Goal: Task Accomplishment & Management: Complete application form

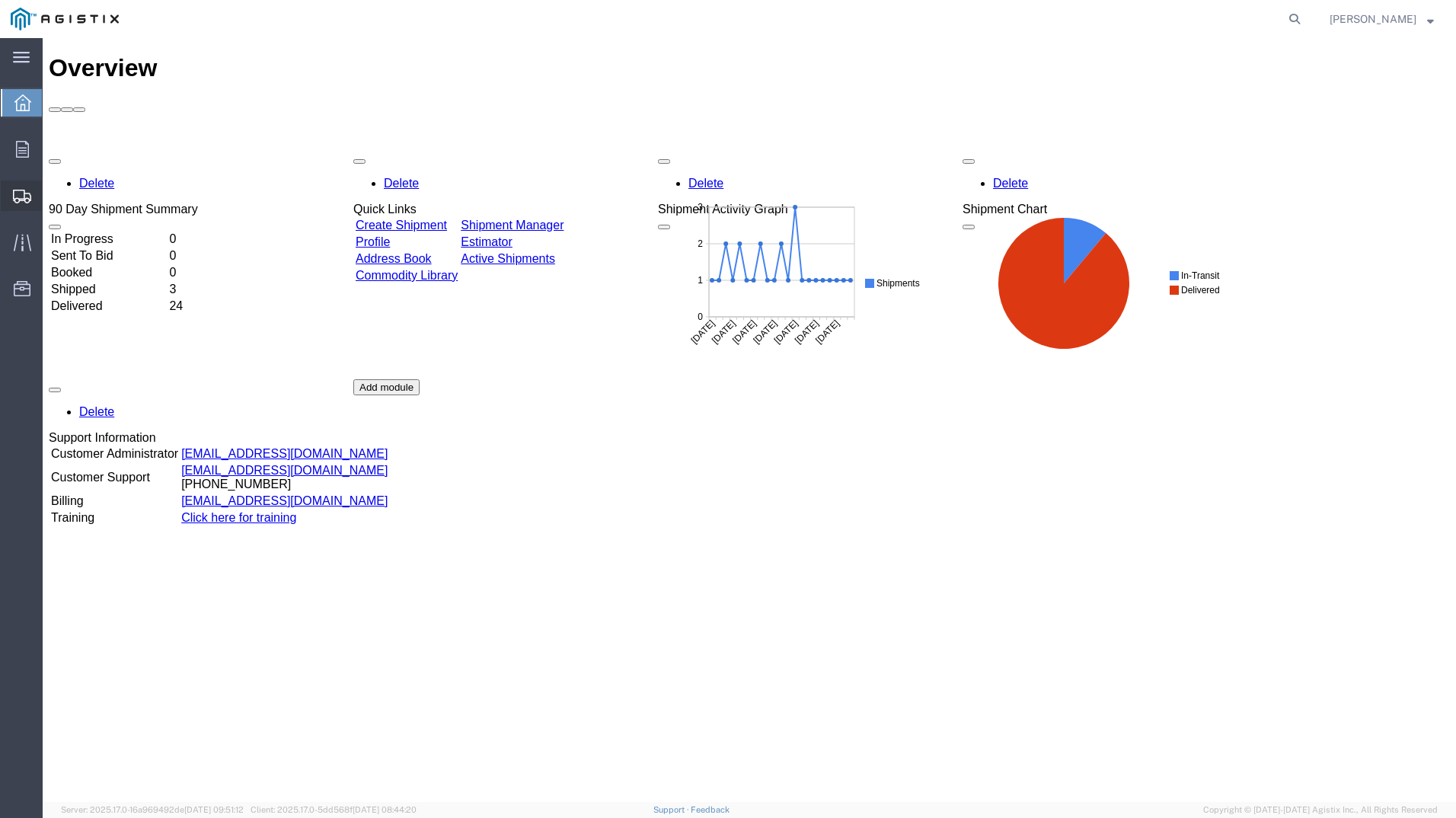
click at [0, 0] on span "Create Shipment" at bounding box center [0, 0] width 0 height 0
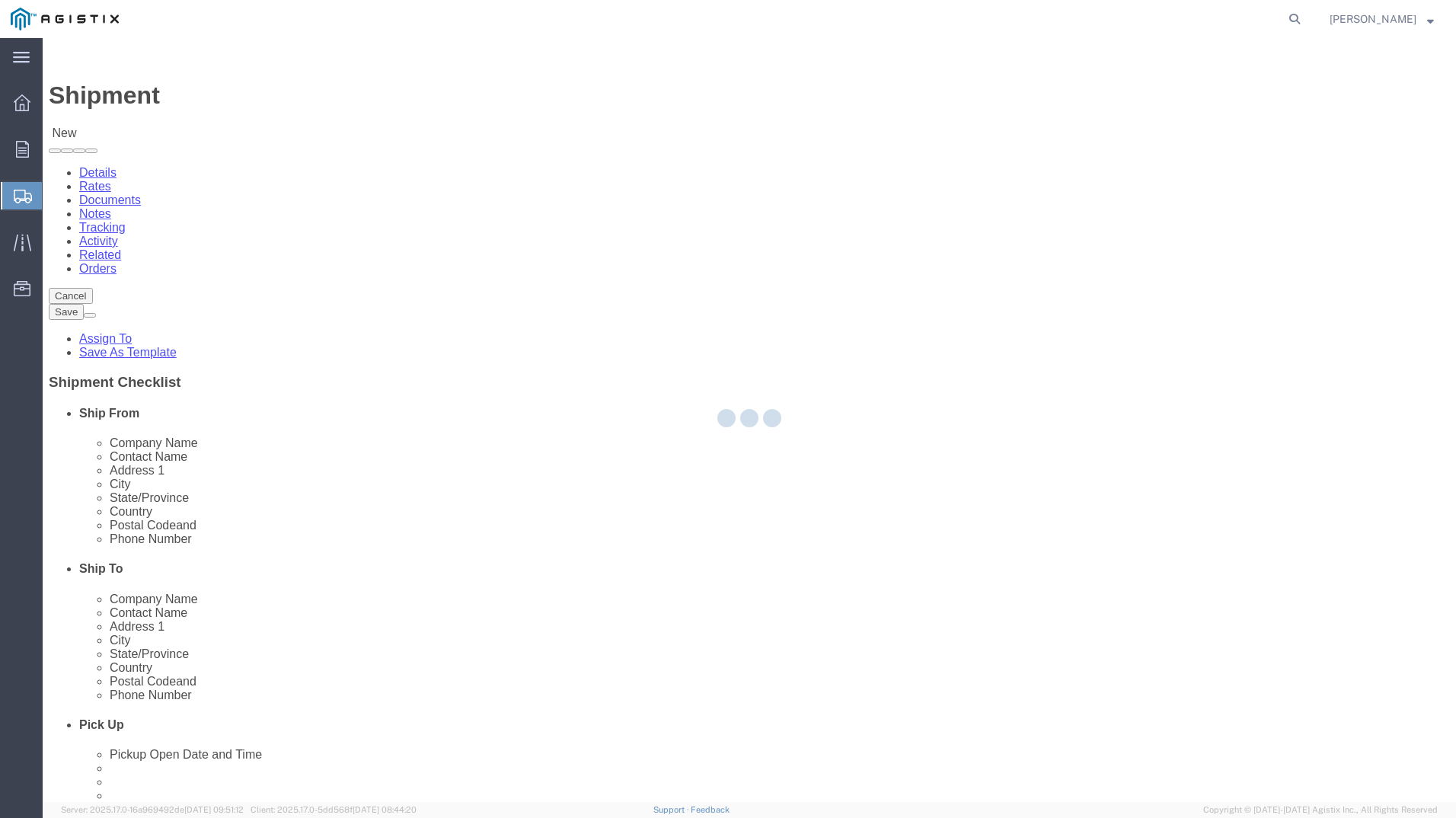
select select
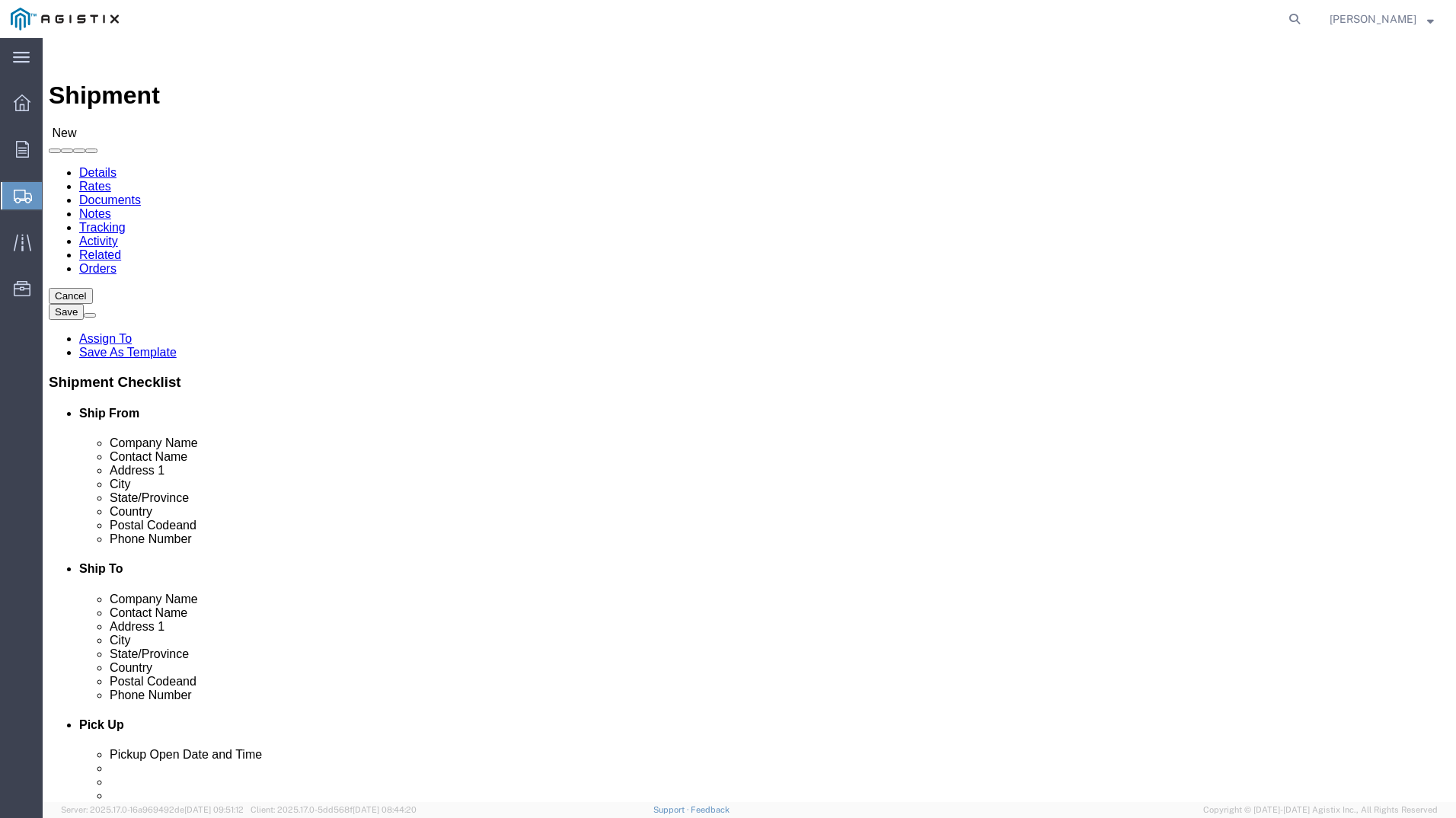
click select "Select PG&E [PERSON_NAME] USA Inc"
select select "9596"
click select "Select PG&E [PERSON_NAME] USA Inc"
select select
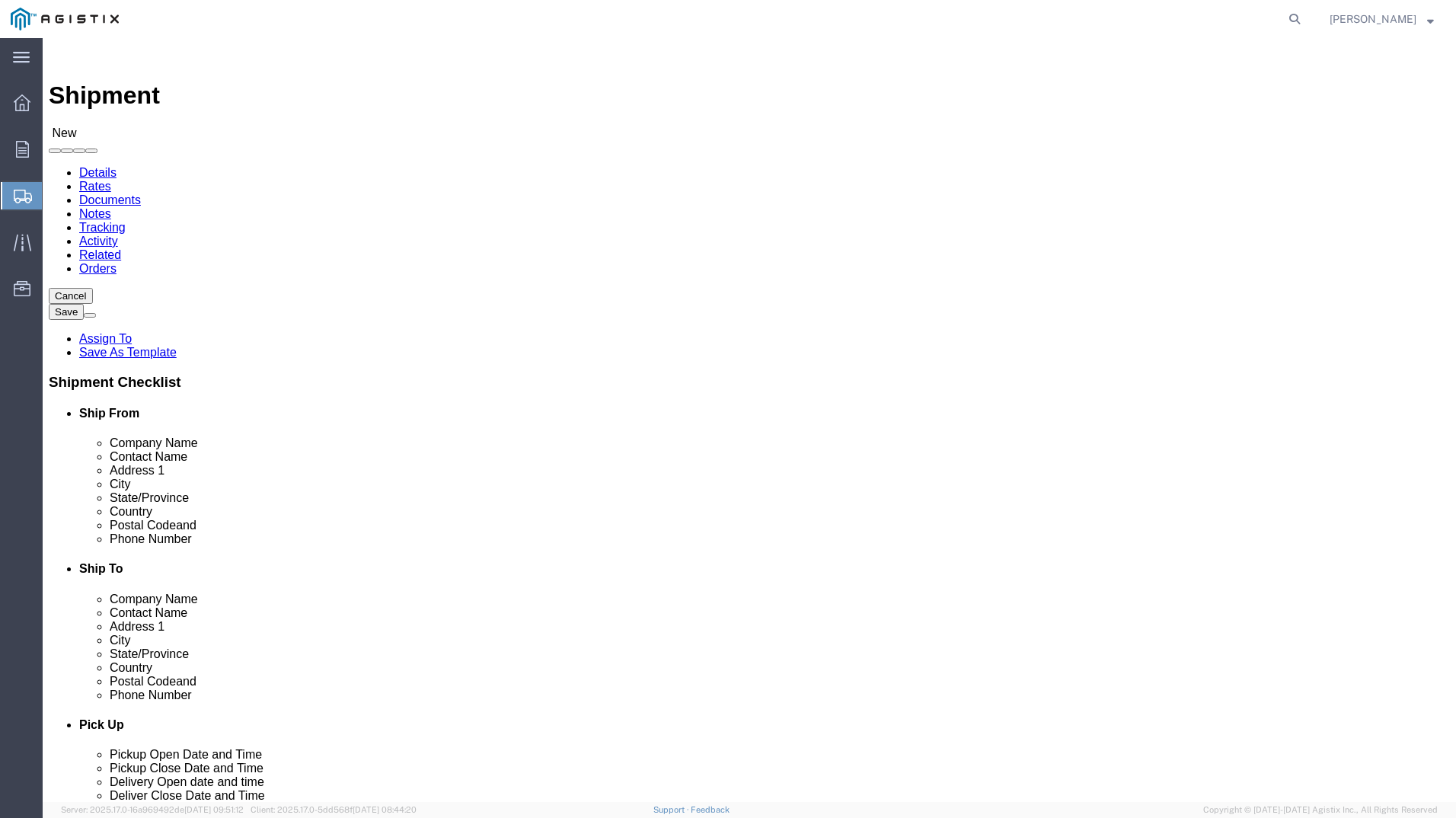
select select "MYPROFILE"
select select "WV"
click select "Select All Others [GEOGRAPHIC_DATA] [GEOGRAPHIC_DATA] [GEOGRAPHIC_DATA] [GEOGRA…"
select select "23082"
click select "Select All Others [GEOGRAPHIC_DATA] [GEOGRAPHIC_DATA] [GEOGRAPHIC_DATA] [GEOGRA…"
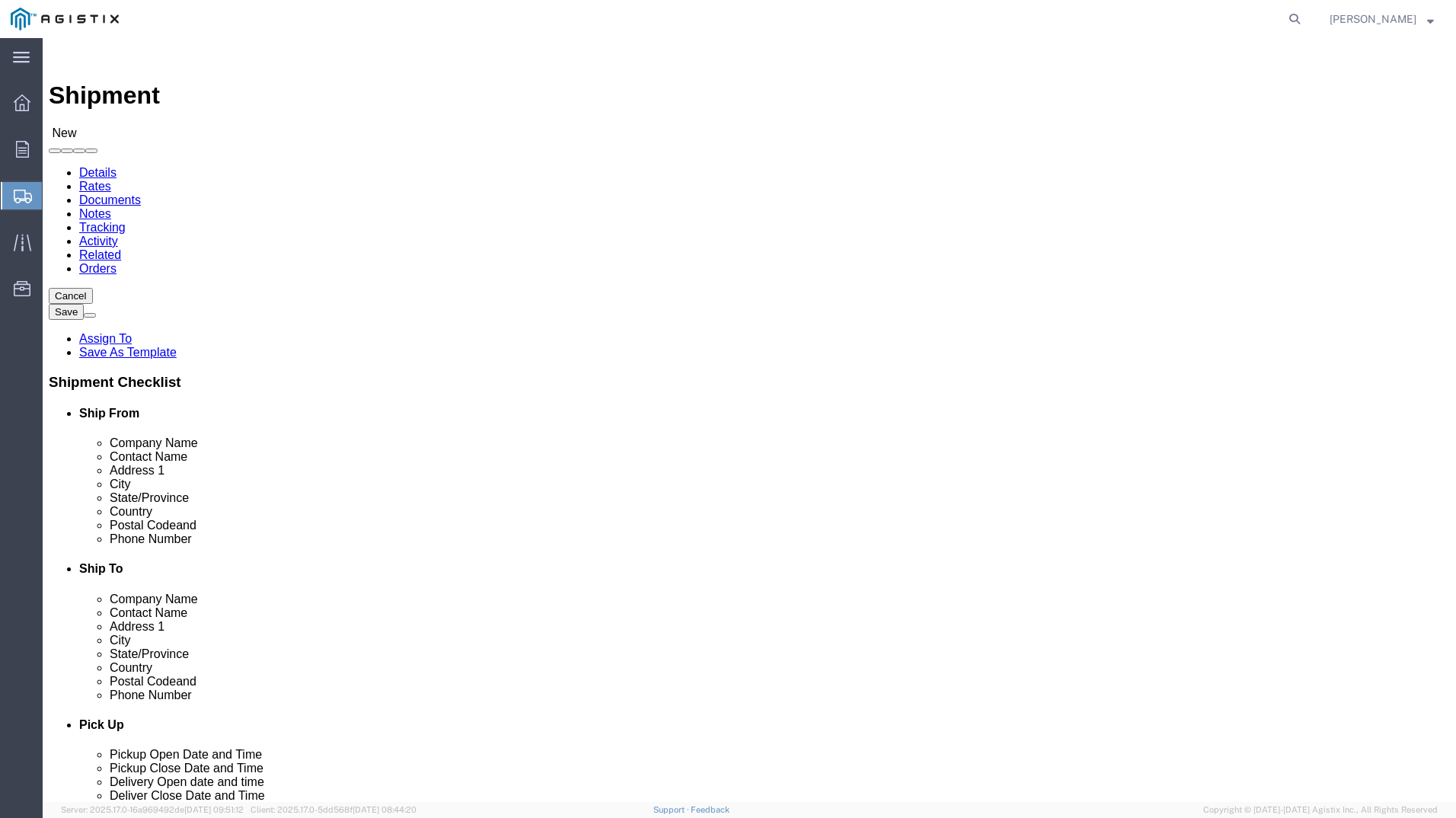
type input "d"
type input "a"
select select "20976"
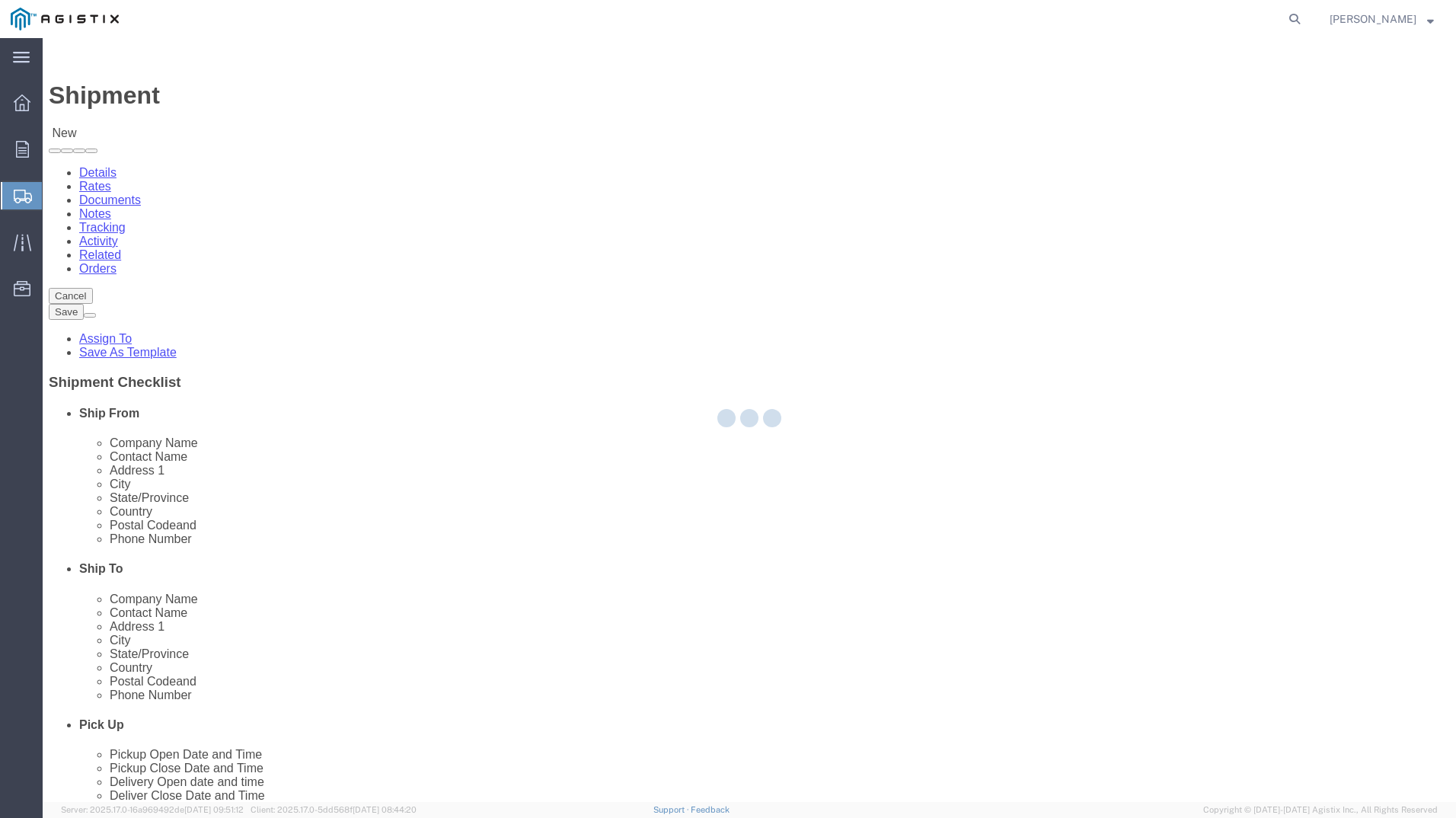
select select "CA"
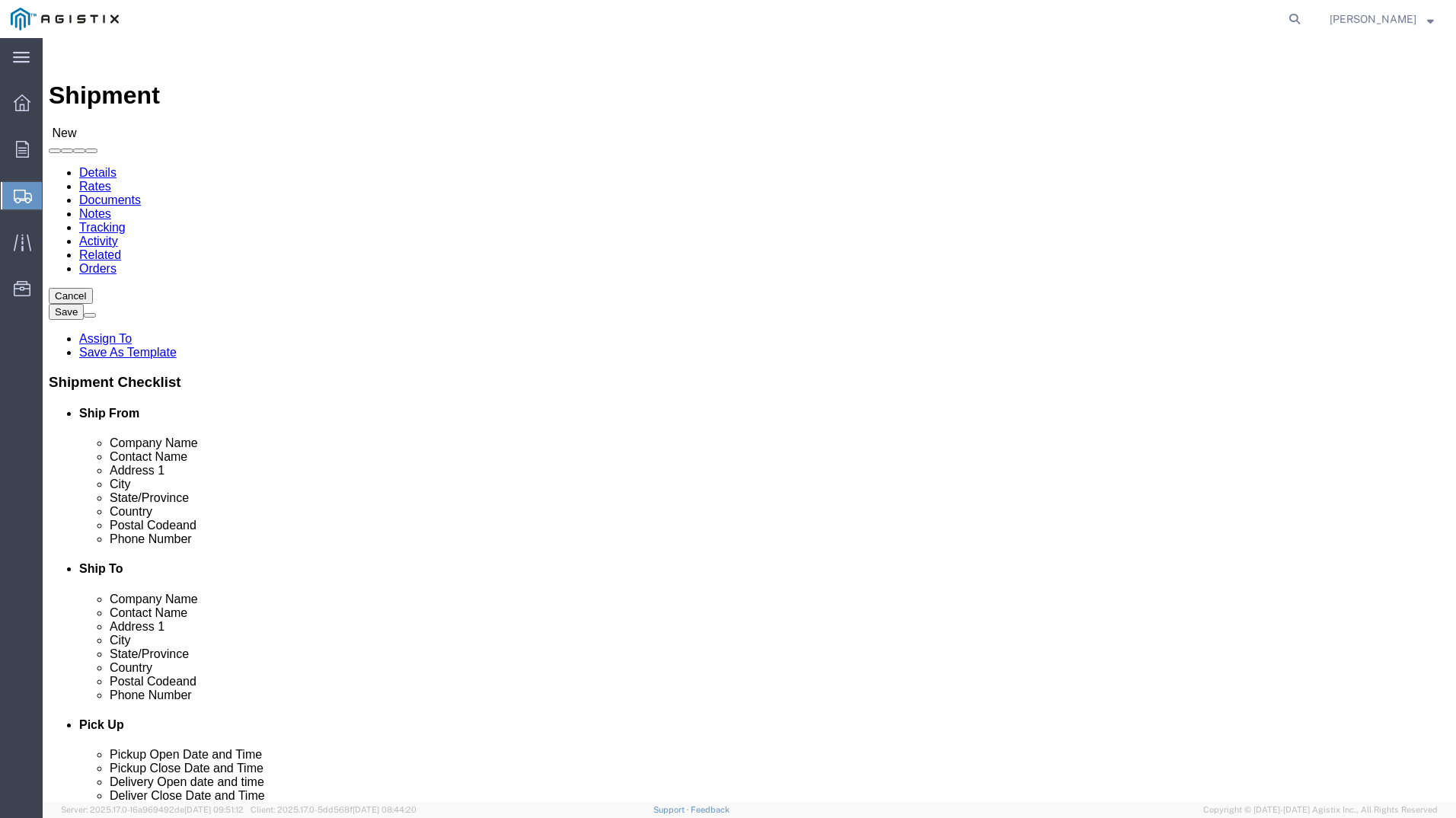
click input "text"
type input "[PERSON_NAME]"
click input "text"
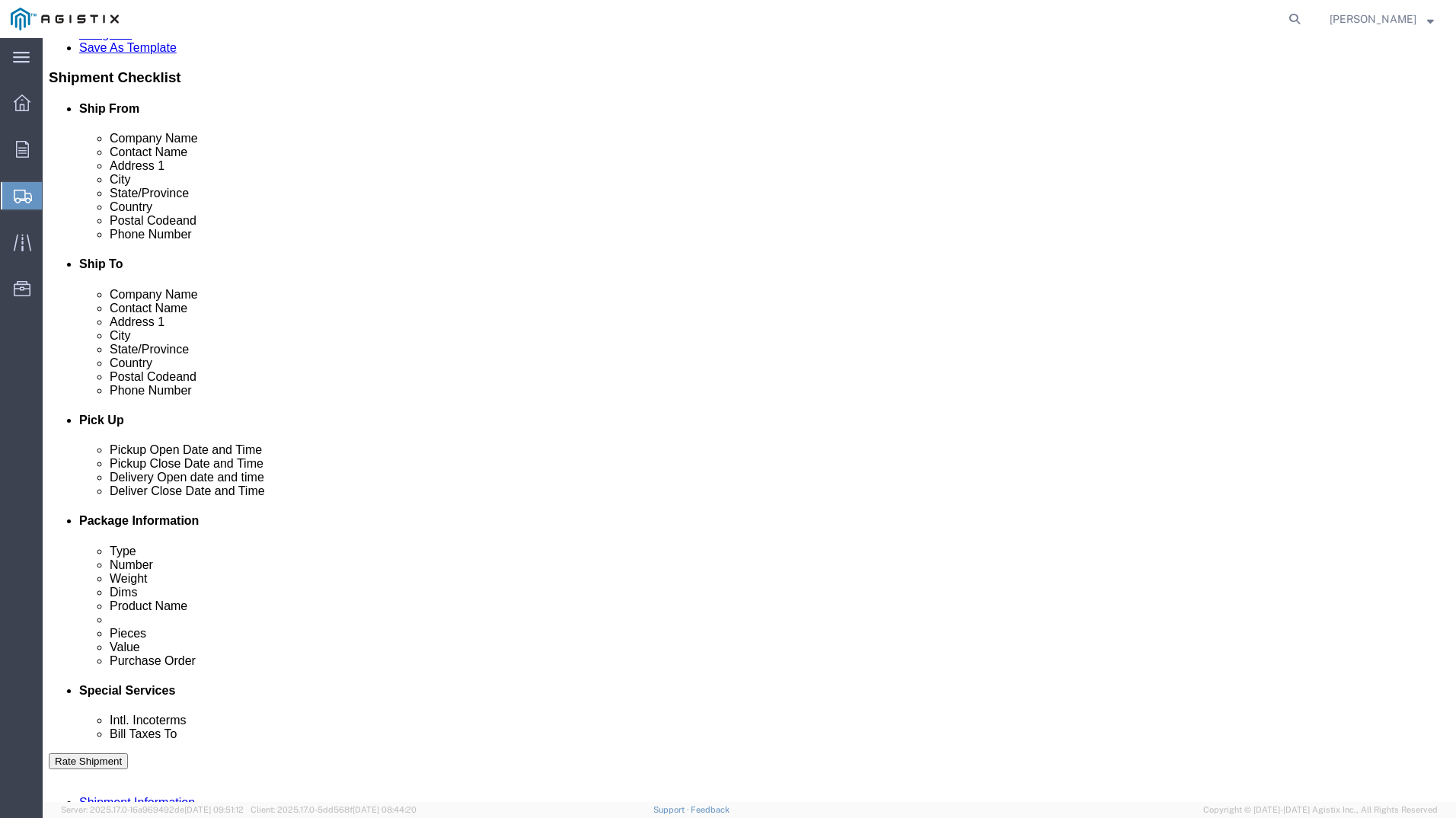
type input "4159109601"
click div "[DATE] 10:00 AM"
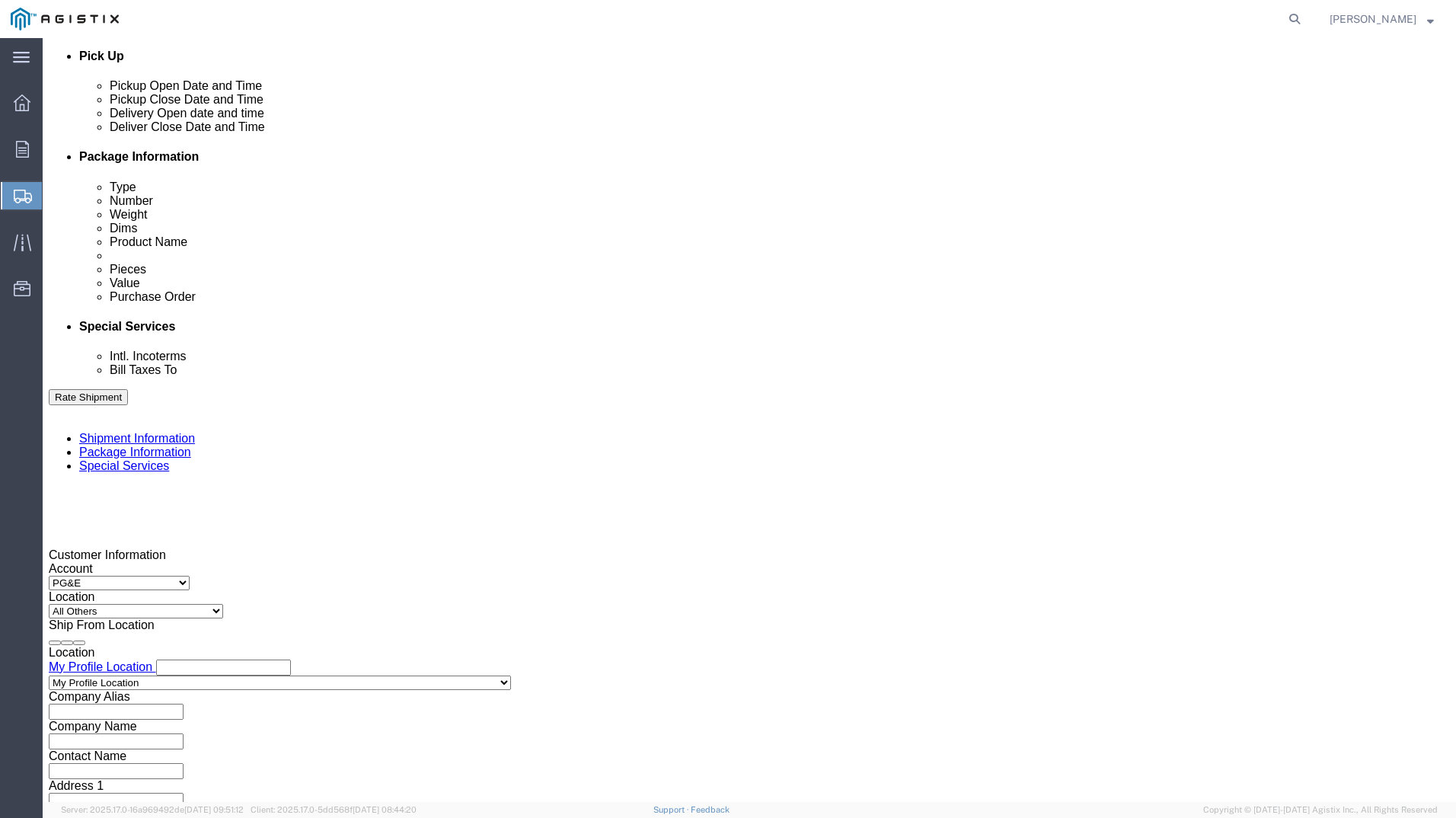
drag, startPoint x: 391, startPoint y: 524, endPoint x: 295, endPoint y: 526, distance: 96.0
click body "Shipment New Details Rates Documents Notes Tracking Activity Related Orders Can…"
type input "3:30 PM"
click button "Apply"
click div
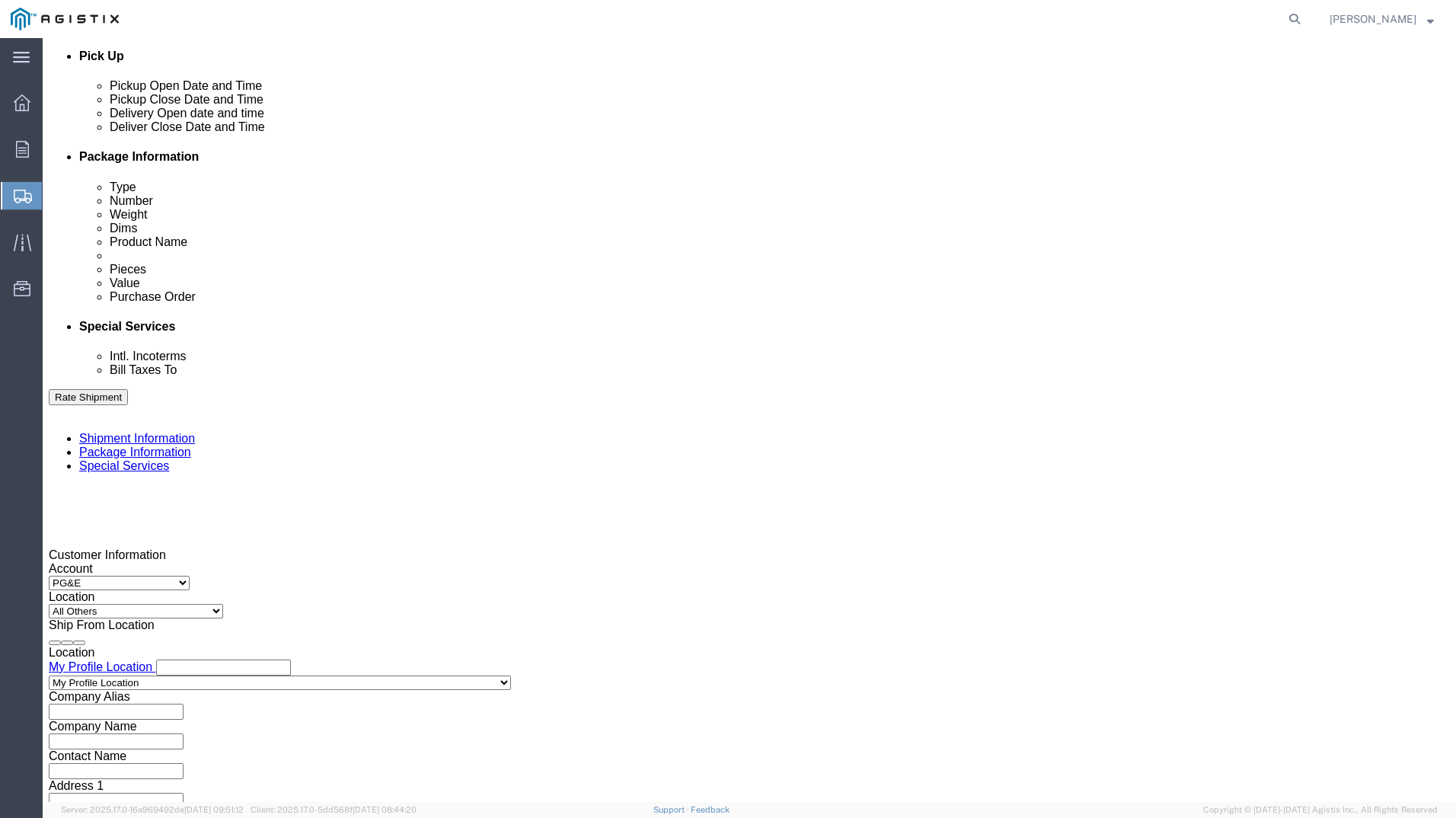
click button "Apply"
click div
click button "Apply"
click input "text"
type input "3501399278"
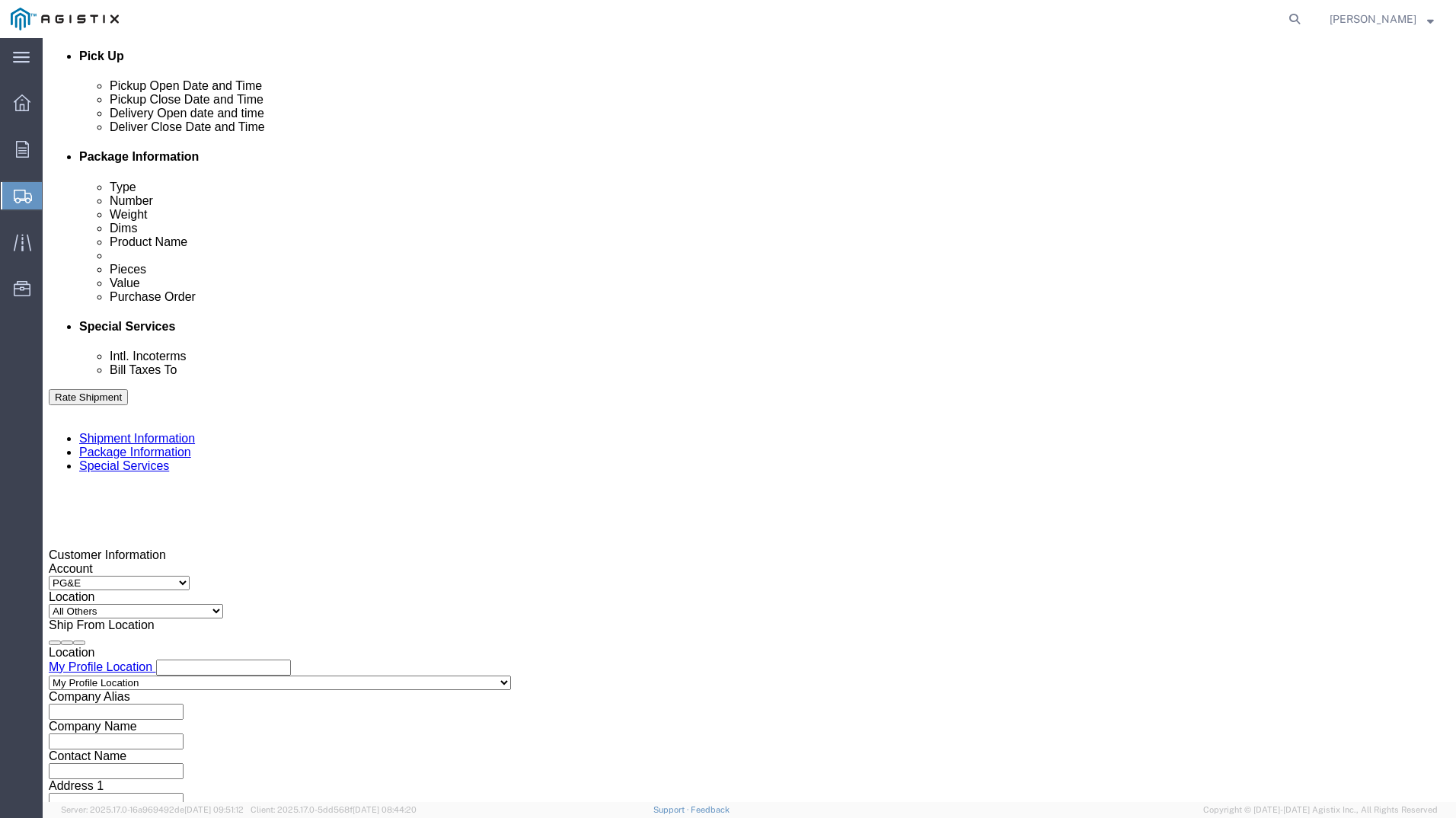
click button "Continue"
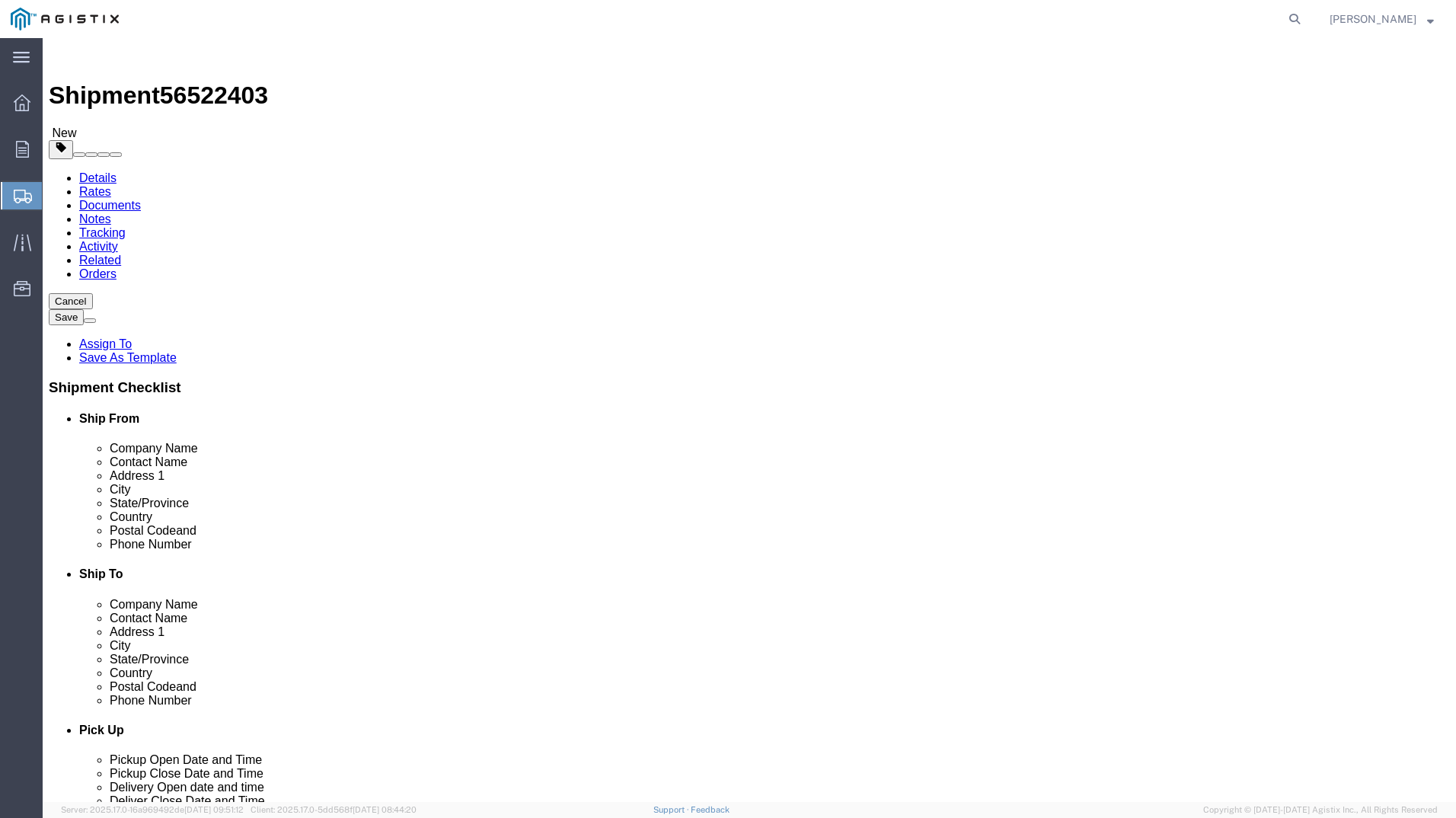
click select "Select Bulk Bundle(s) Cardboard Box(es) Carton(s) Crate(s) Drum(s) (Fiberboard)…"
select select "YRPK"
click select "Select Bulk Bundle(s) Cardboard Box(es) Carton(s) Crate(s) Drum(s) (Fiberboard)…"
click input "text"
type input "30"
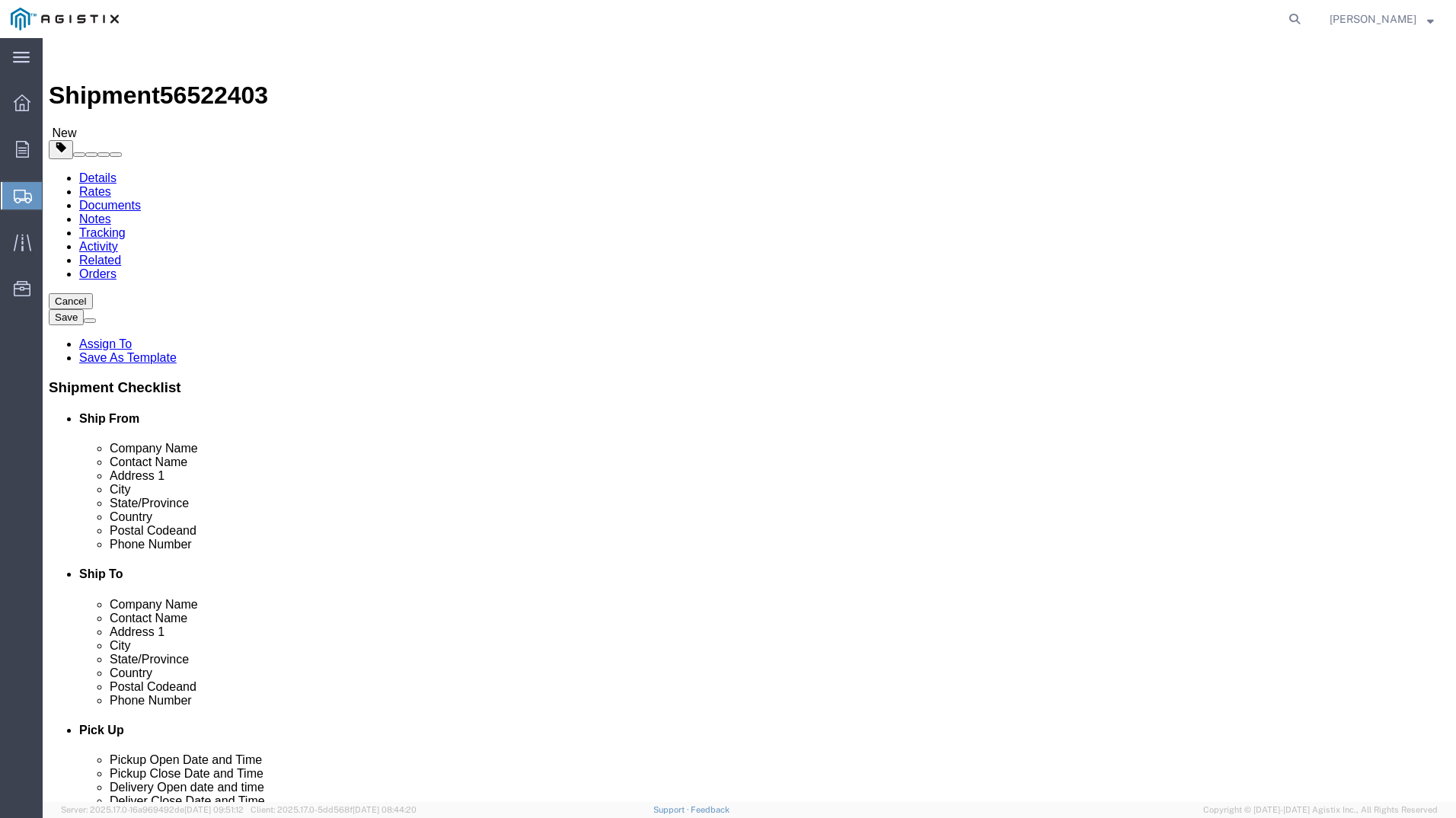
type input "38"
type input "2"
type input "32"
drag, startPoint x: 232, startPoint y: 352, endPoint x: 186, endPoint y: 351, distance: 46.0
click div "Weight 0.00 Select kgs lbs Ship. t°"
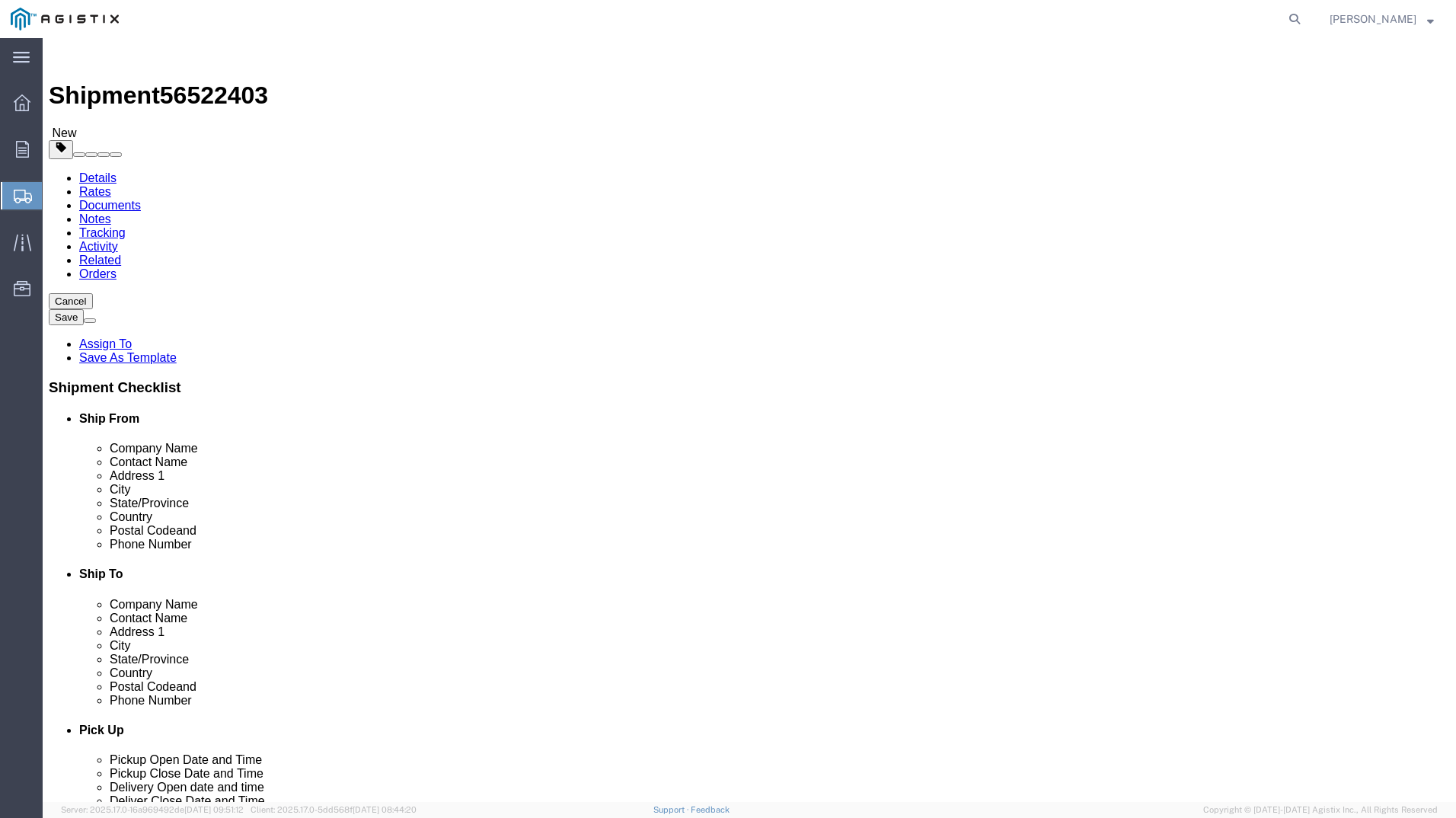
type input "165"
click link "Add Content"
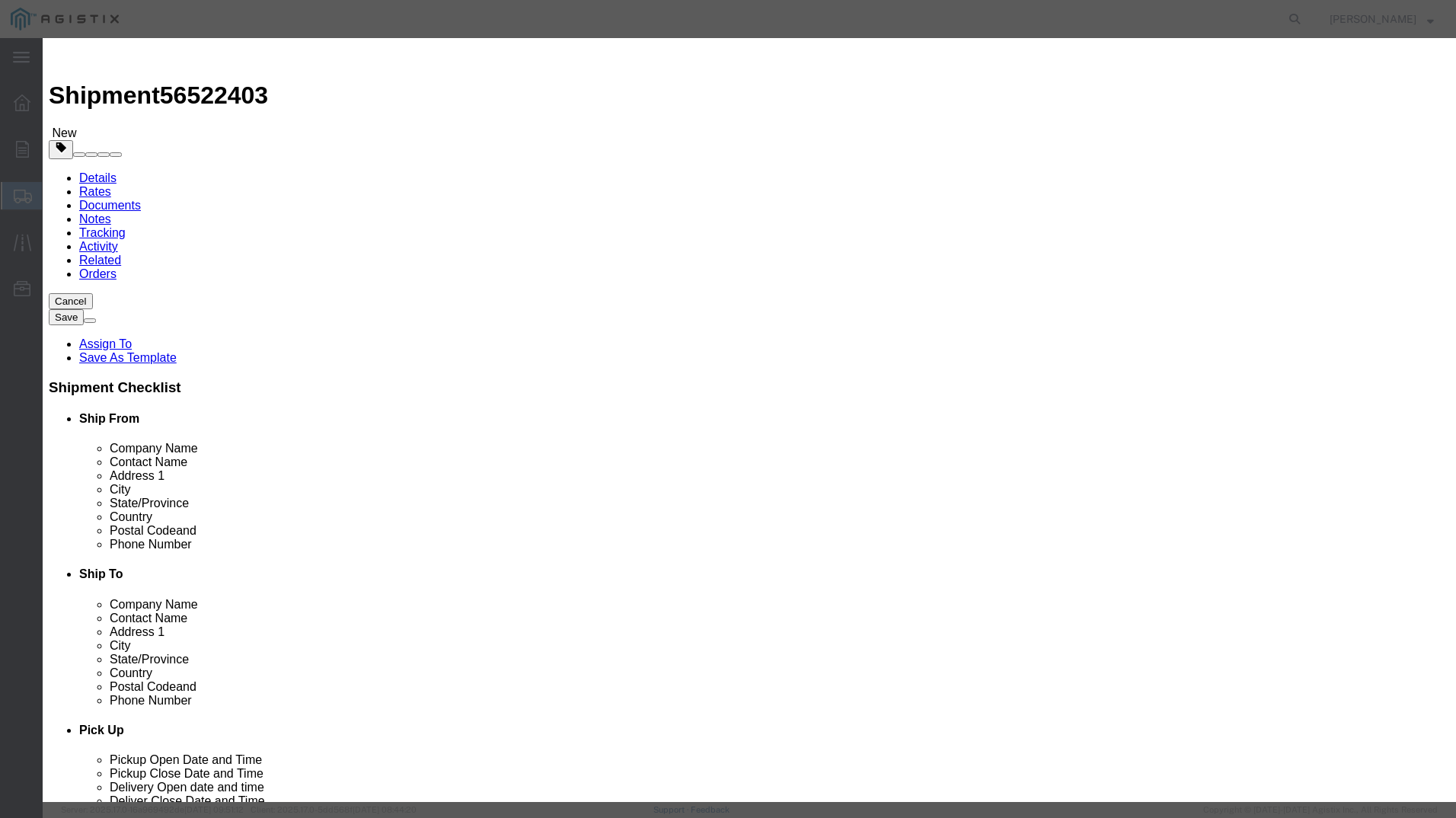
click input "text"
type input "m640360"
click td "Model:"
select select
select select "USD"
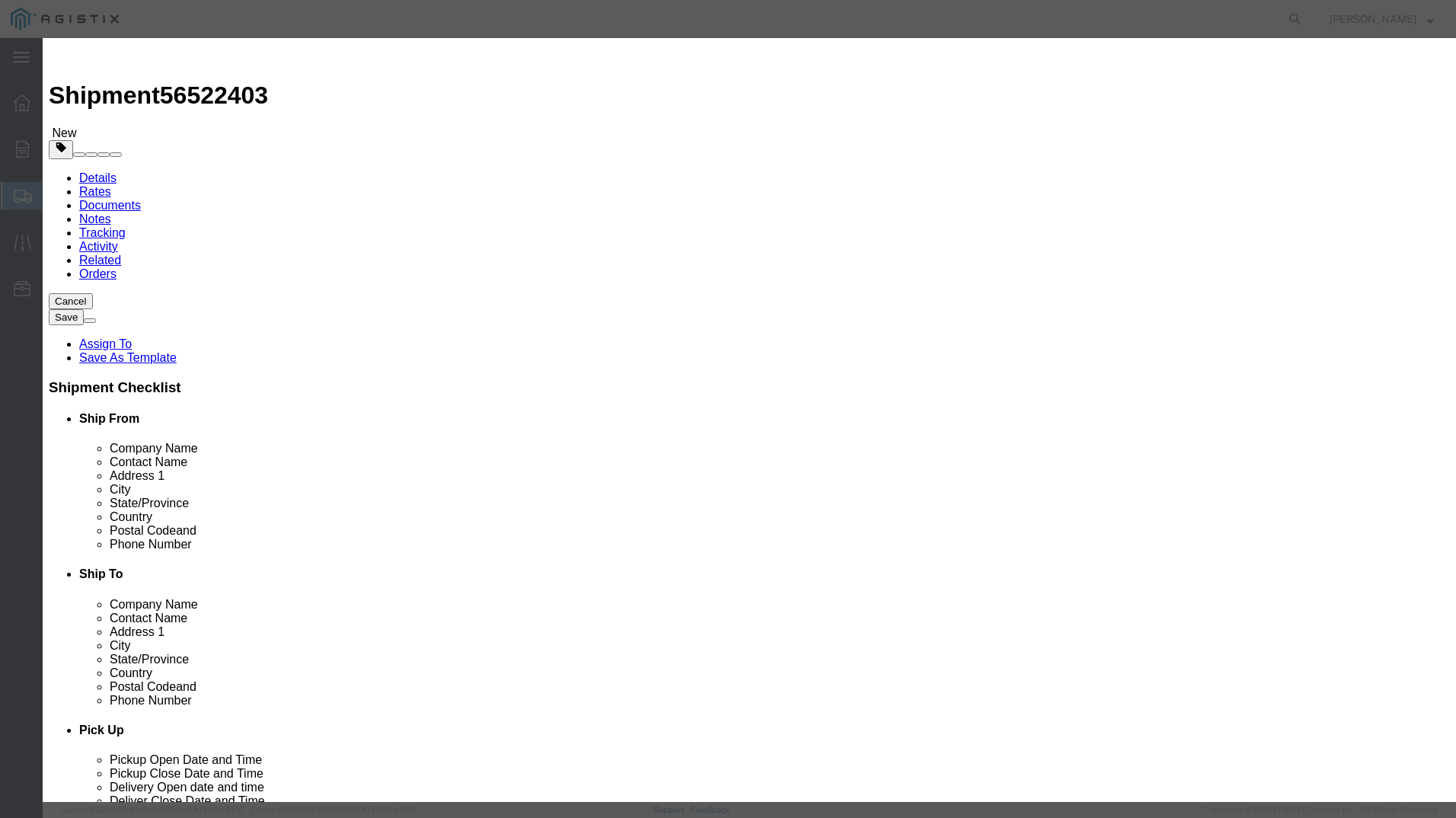
type input "FILTER SULFUR FOR F-5ST"
type input "M640360"
type input "FILTER SULFUR FOR F-5ST"
click input "text"
type input "18"
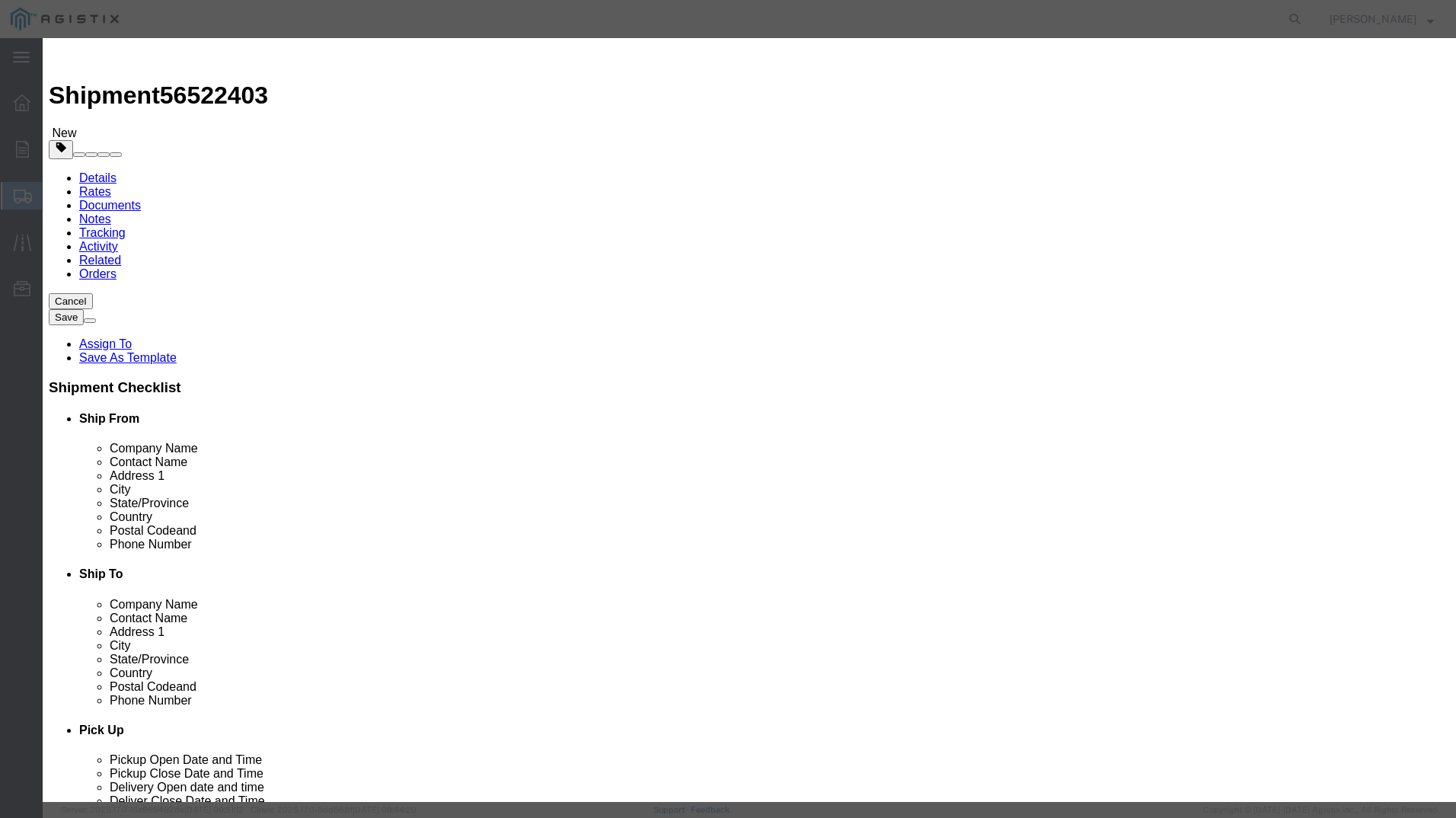
click input "text"
type input "4600"
click select "Select 50 55 60 65 70 85 92.5 100 125 175 250 300 400"
select select "85"
click select "Select 50 55 60 65 70 85 92.5 100 125 175 250 300 400"
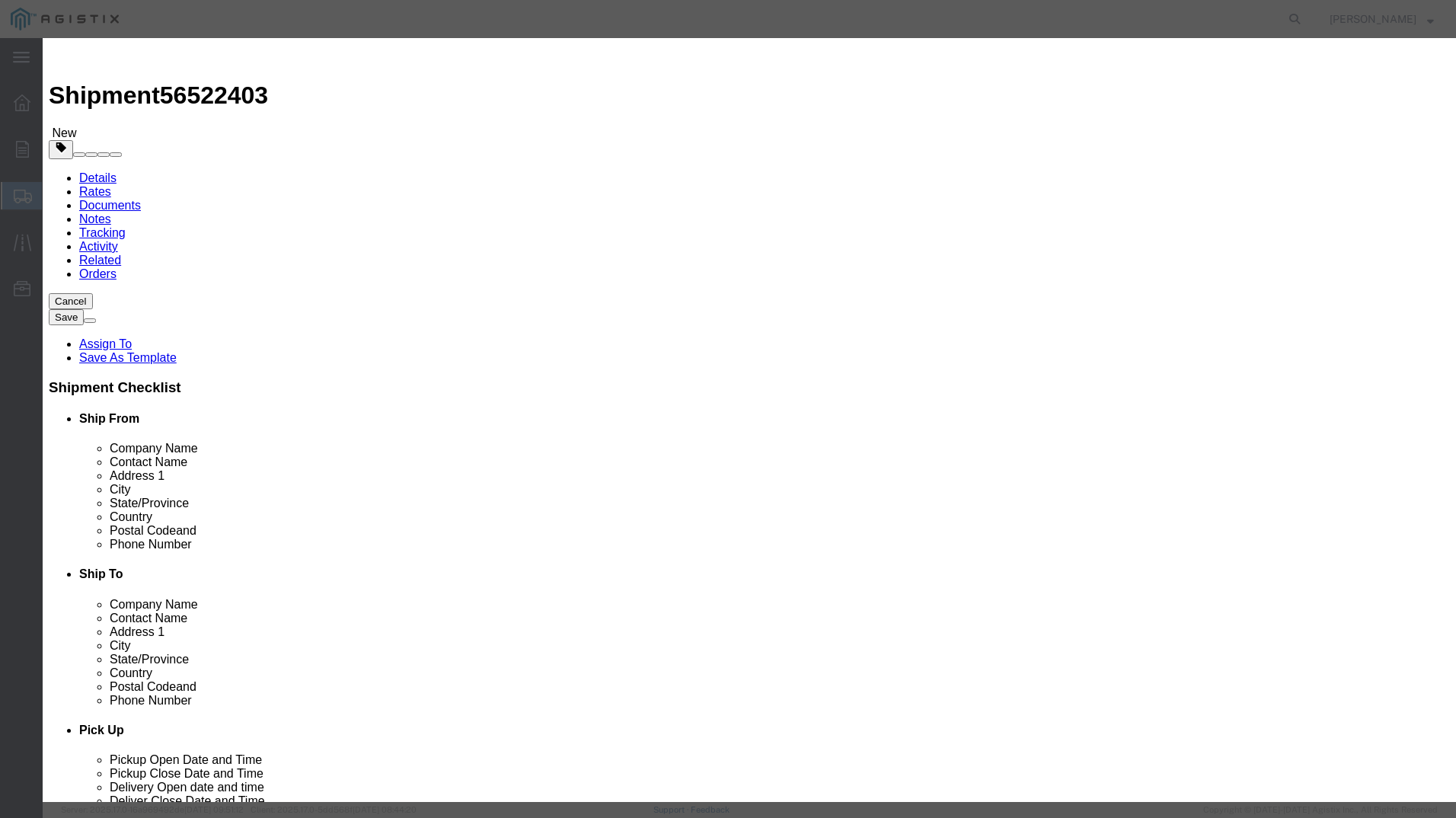
click div "Product Name FILTER SULFUR FOR F-5ST m640360 Pieces 18 Select Bag Barrels 100Bo…"
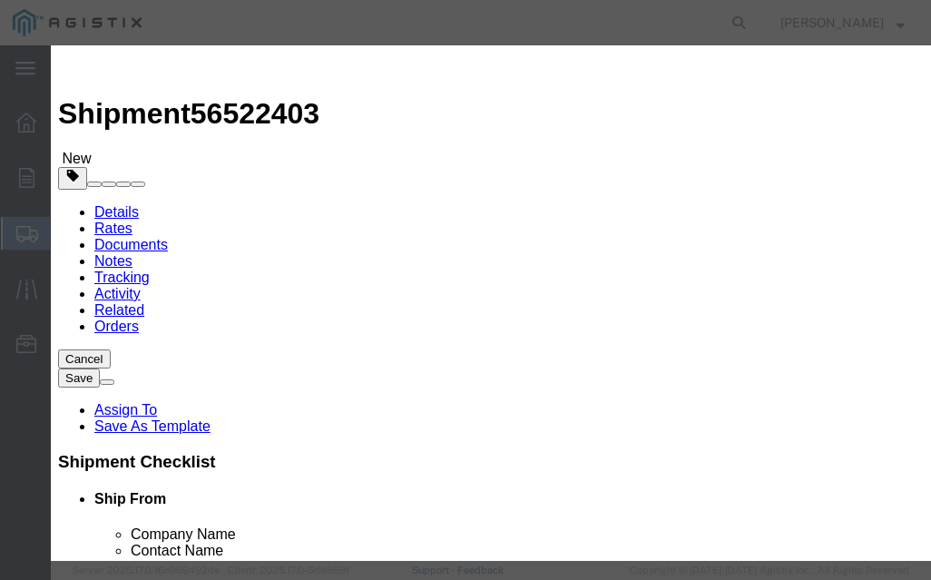
click button "Save & Close"
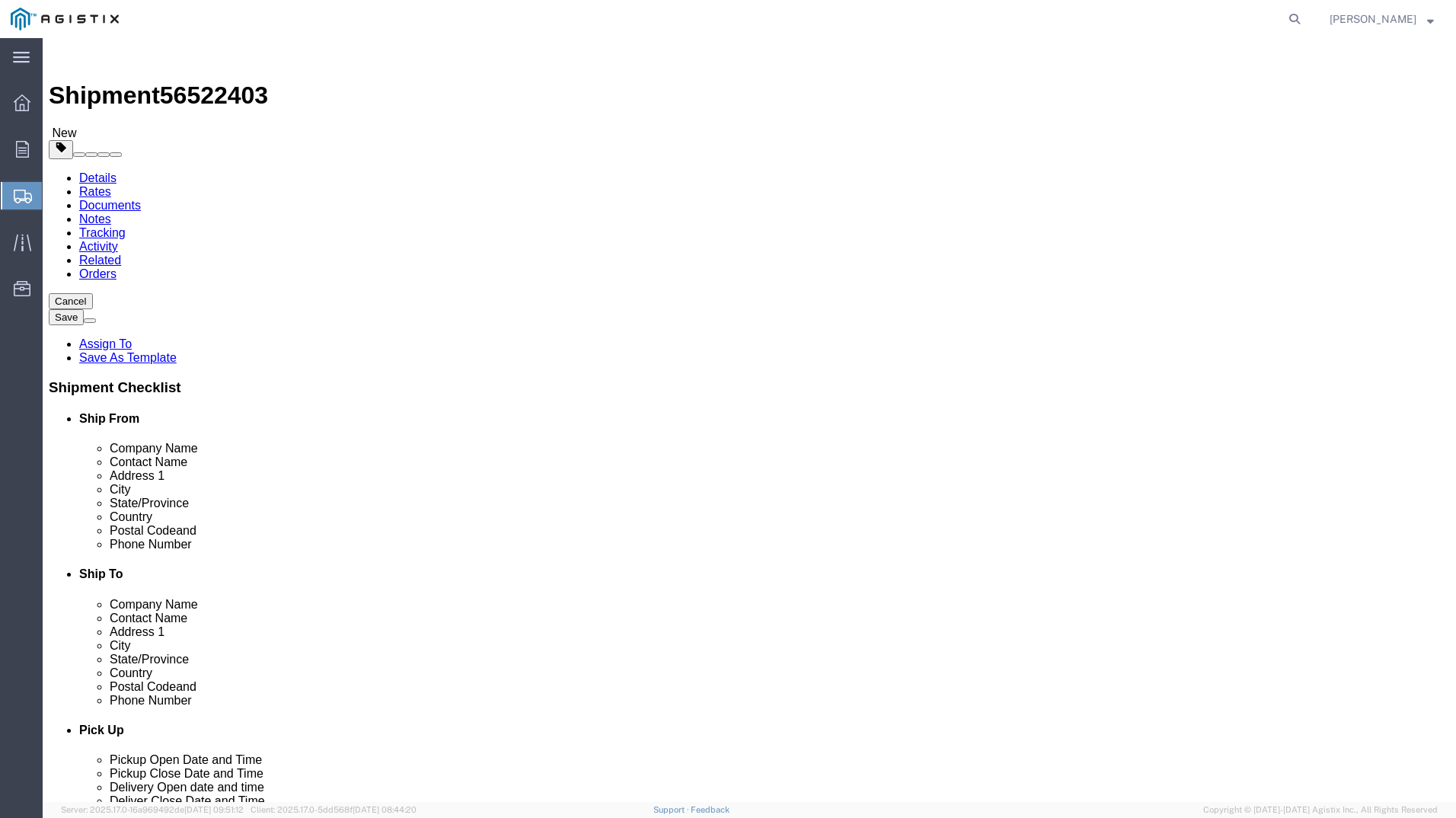
click link "Add Package"
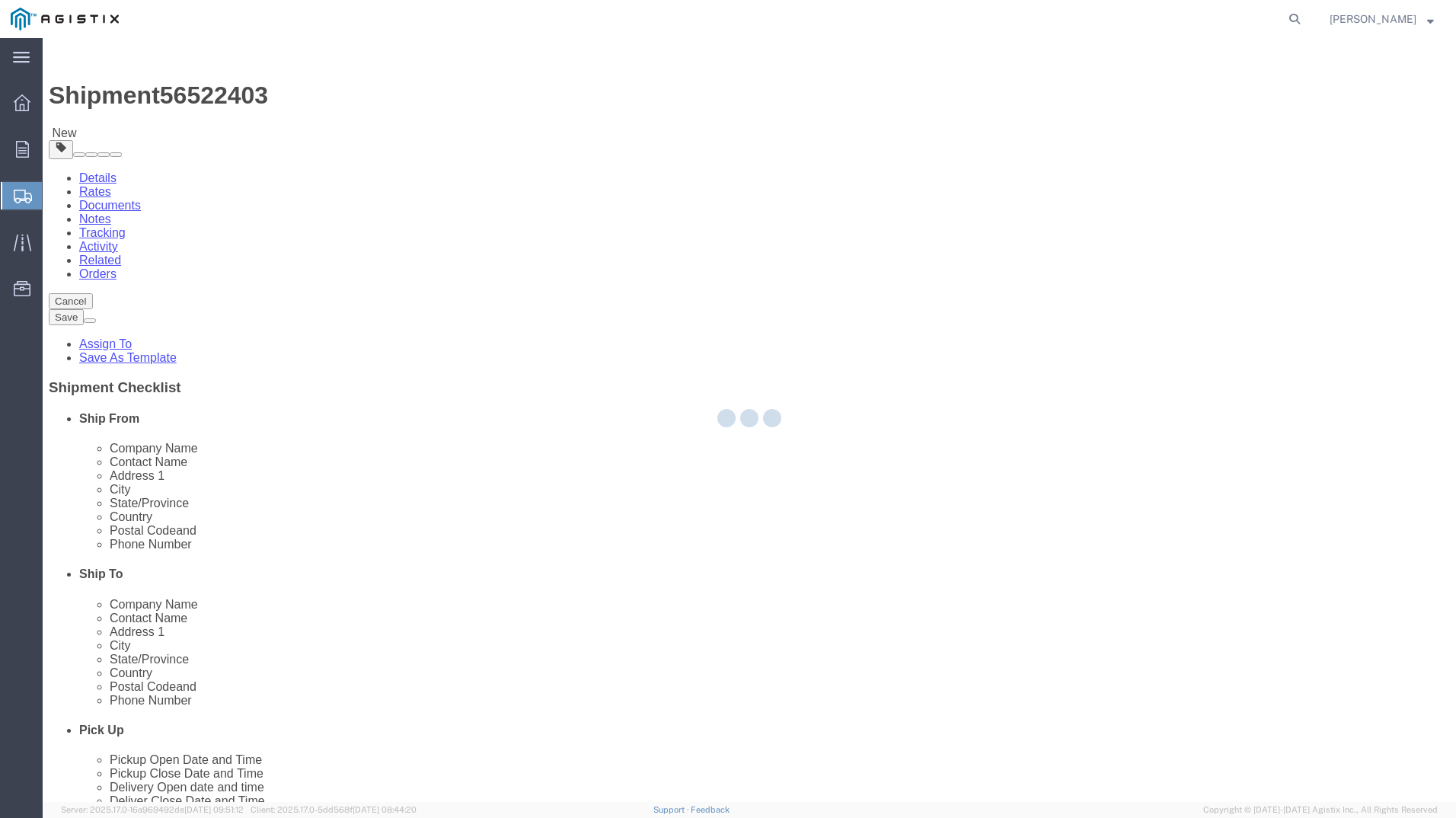
select select "CBOX"
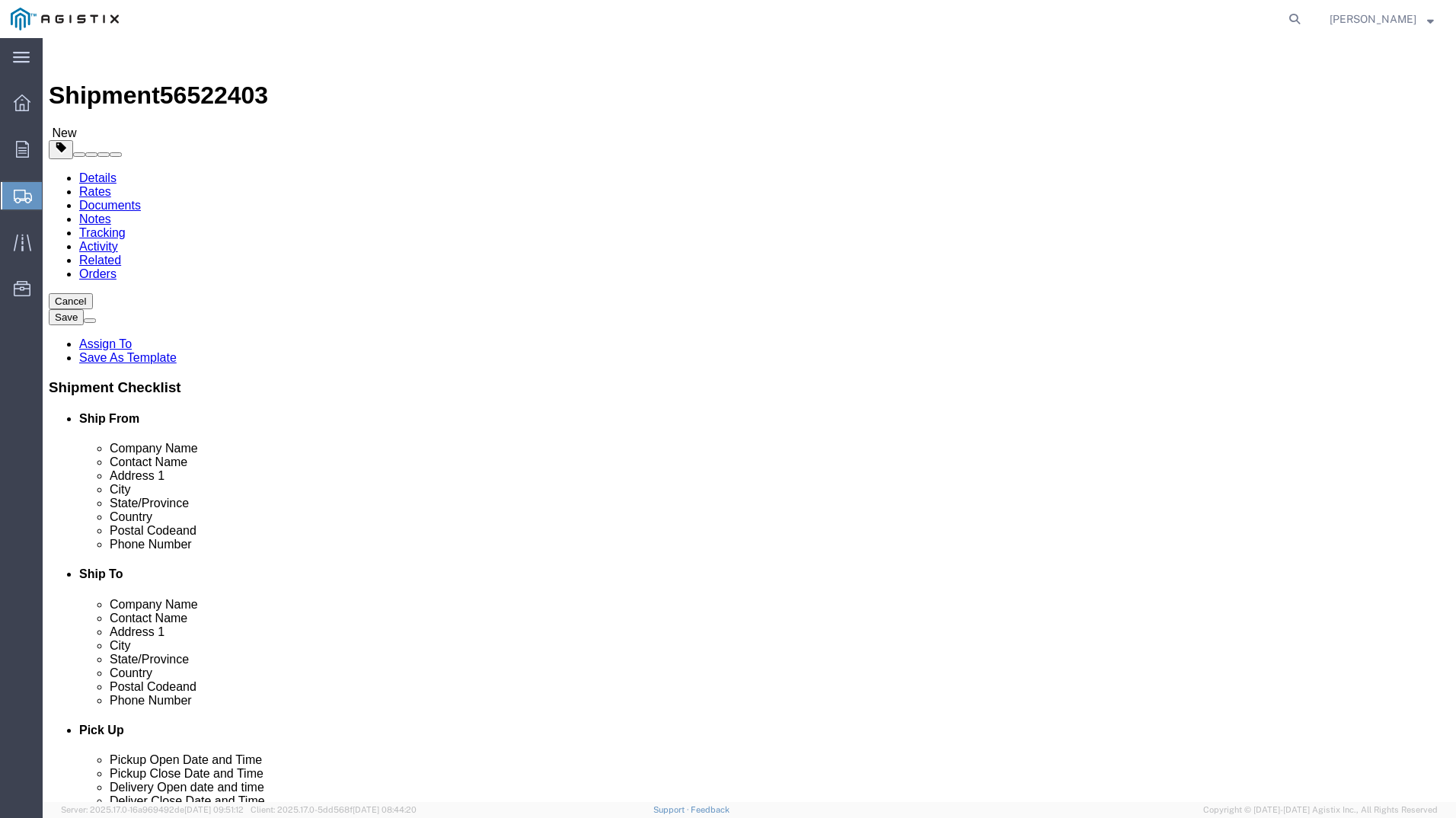
click span "button"
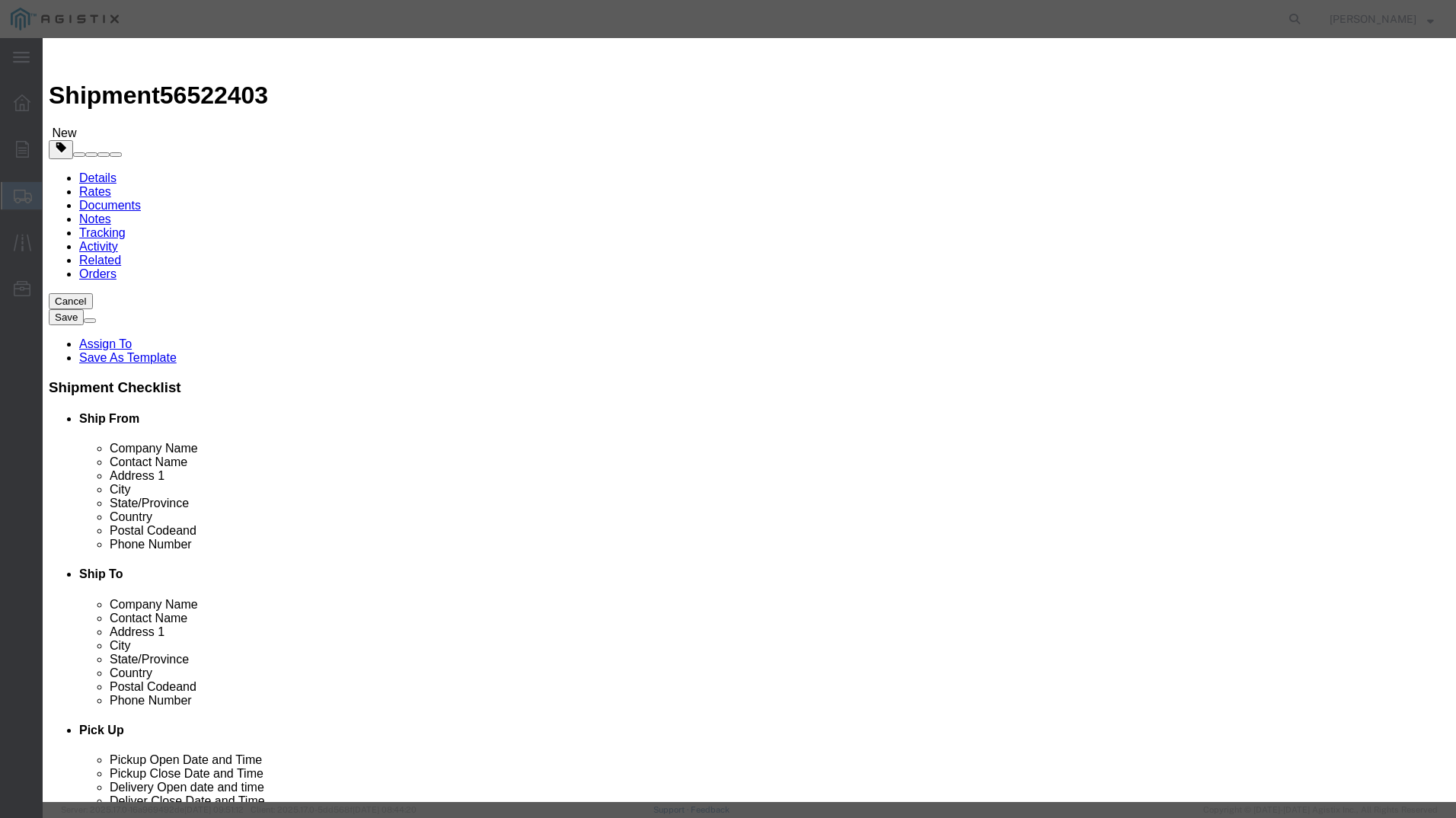
click button "Yes"
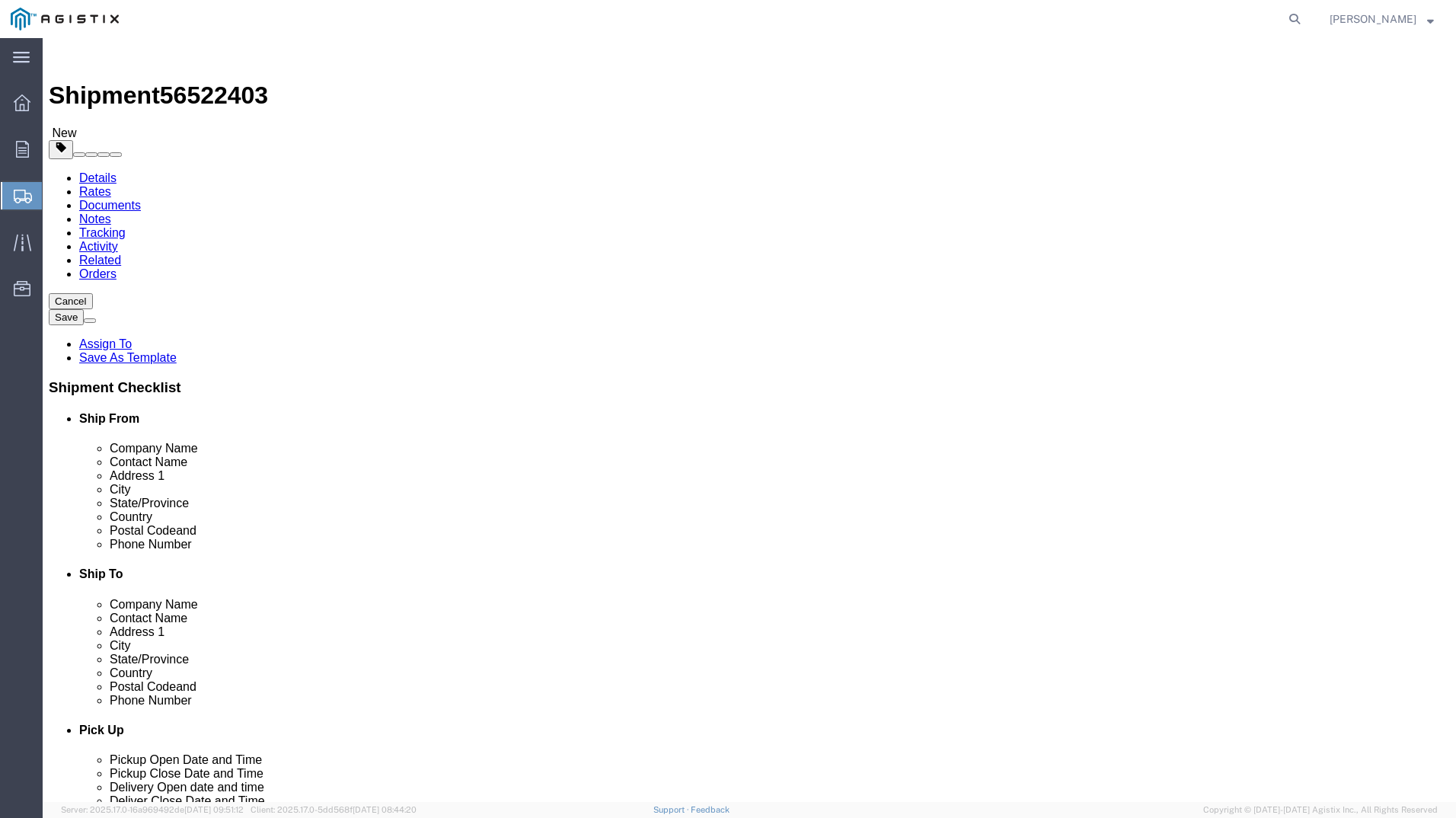
click button "Continue"
click select "Select 1 Day 2 Day 3-5 Day Economy 5+ Day"
select select "3-5 Day Economy"
click select "Select 1 Day 2 Day 3-5 Day Economy 5+ Day"
click select "Select ATA DTA DTD"
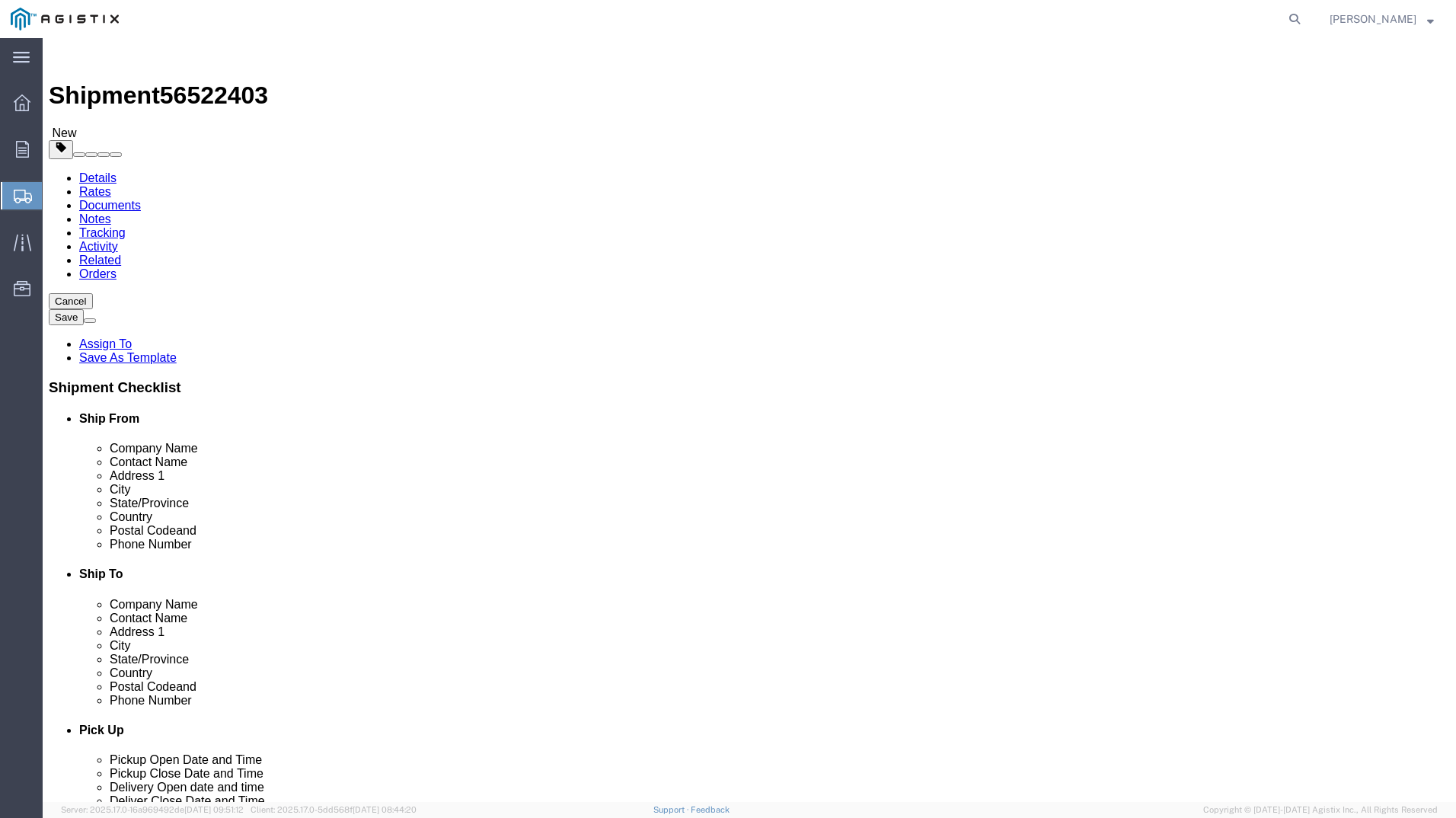
select select "DTD"
click select "Select ATA DTA DTD"
drag, startPoint x: 1214, startPoint y: 729, endPoint x: 1161, endPoint y: 718, distance: 54.1
click button "Rate Shipment"
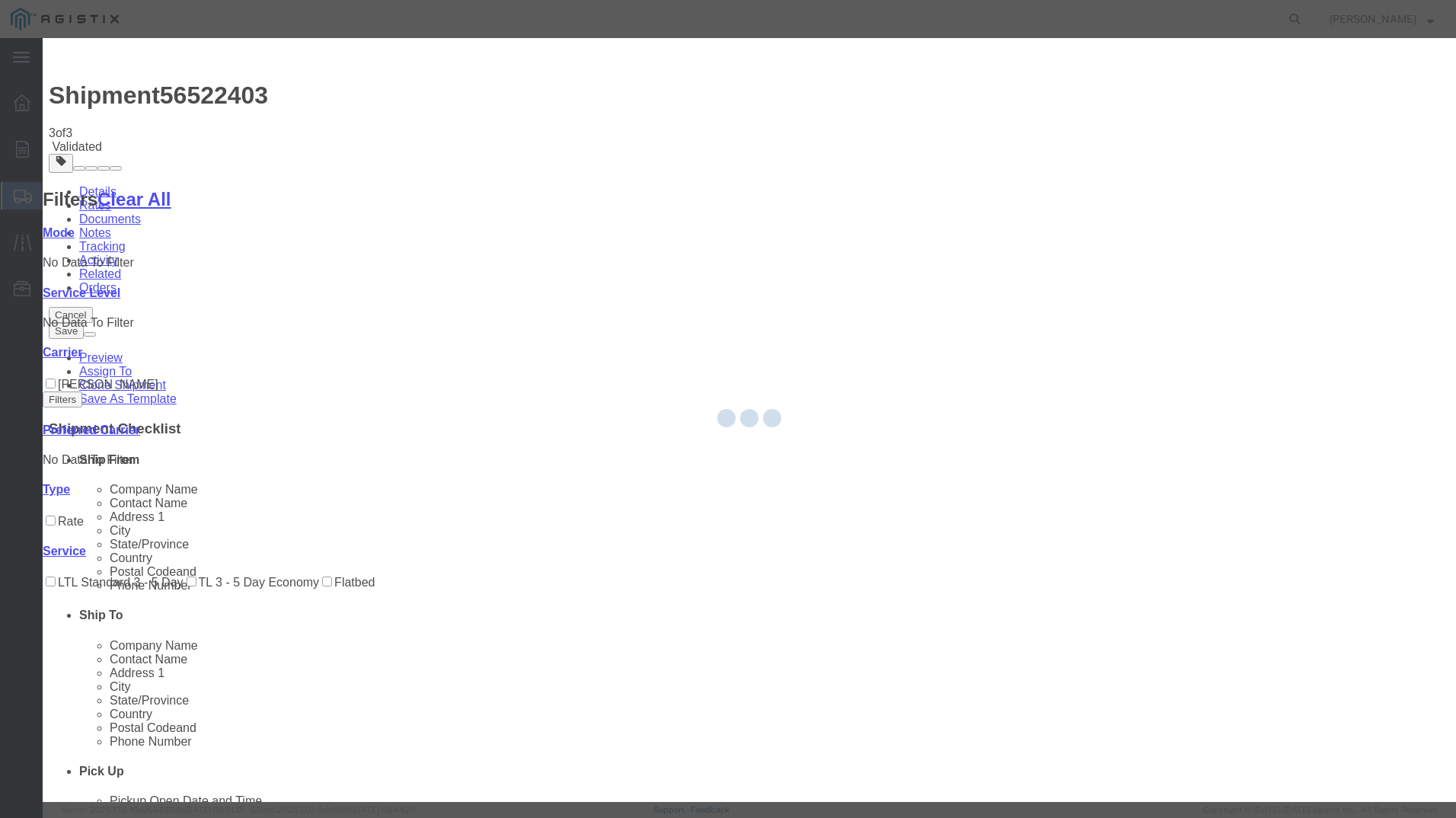
select select "22754"
select select "20976"
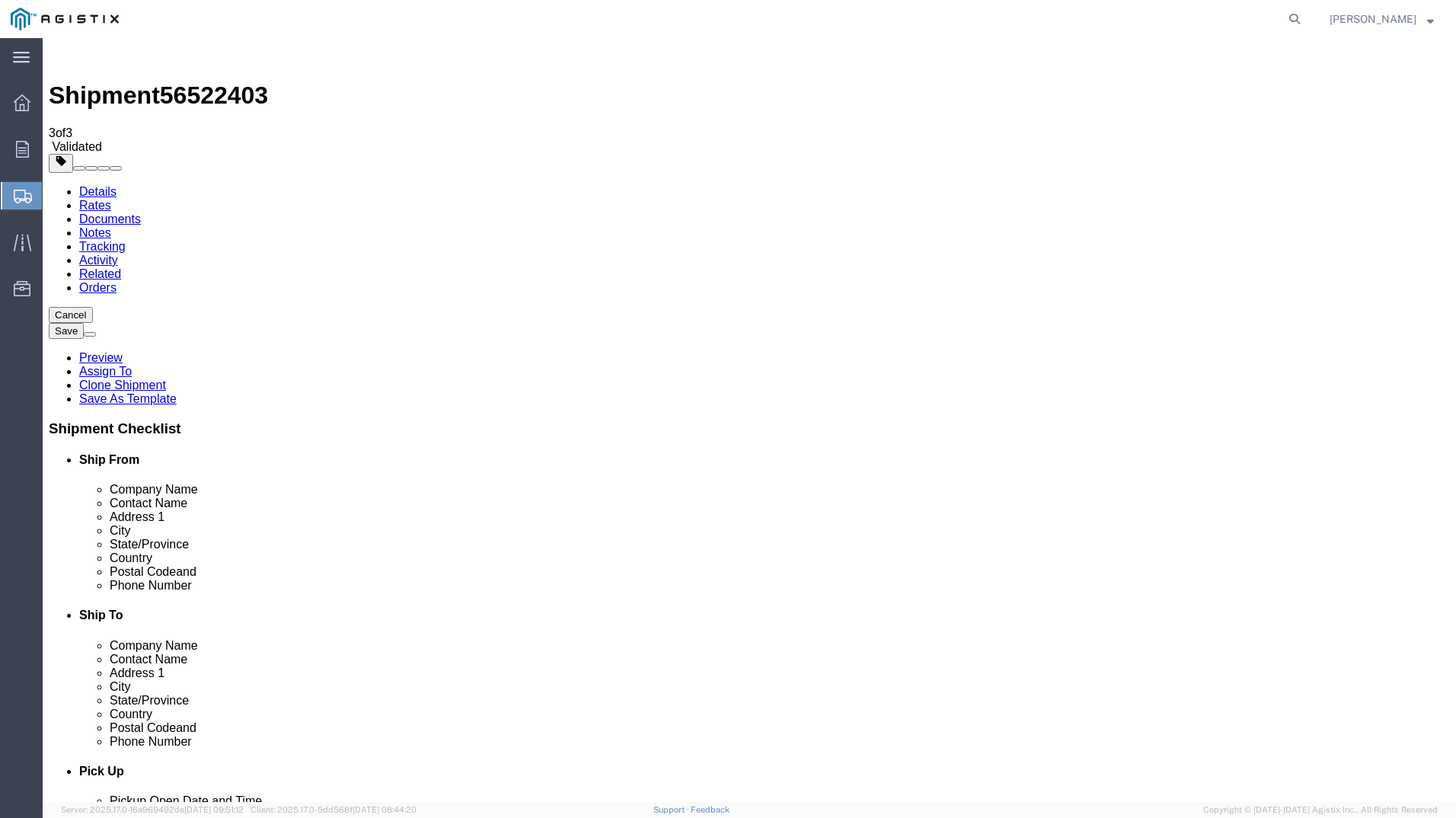
click icon
click select "Select Recipient Account Sender/Shipper Third Party Account"
select select "RCPN"
click select "Select Recipient Account Sender/Shipper Third Party Account"
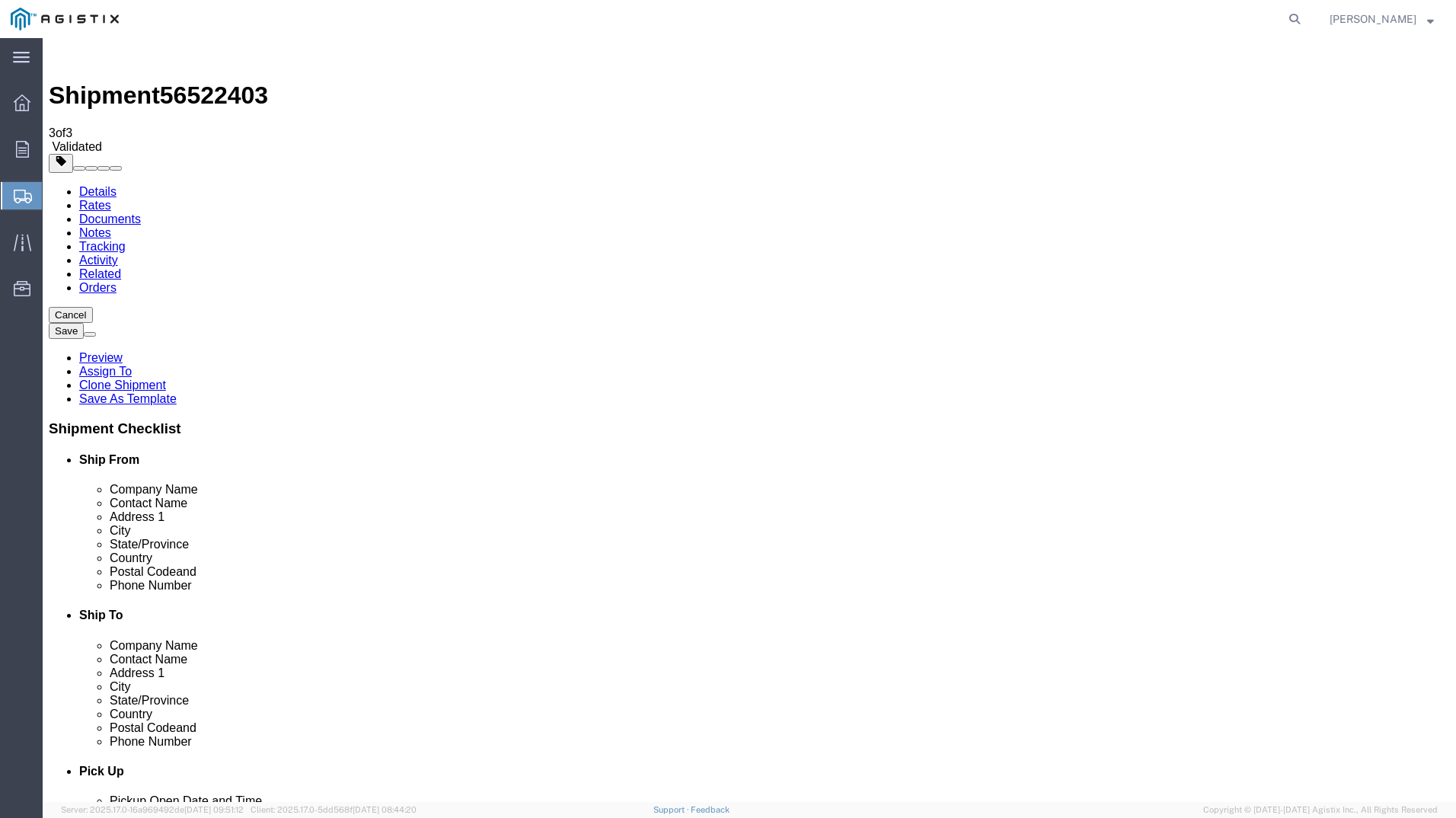
type input "PG&E"
type input "[STREET_ADDRESS][PERSON_NAME]"
select select "US"
select select "CA"
type input "4159109601"
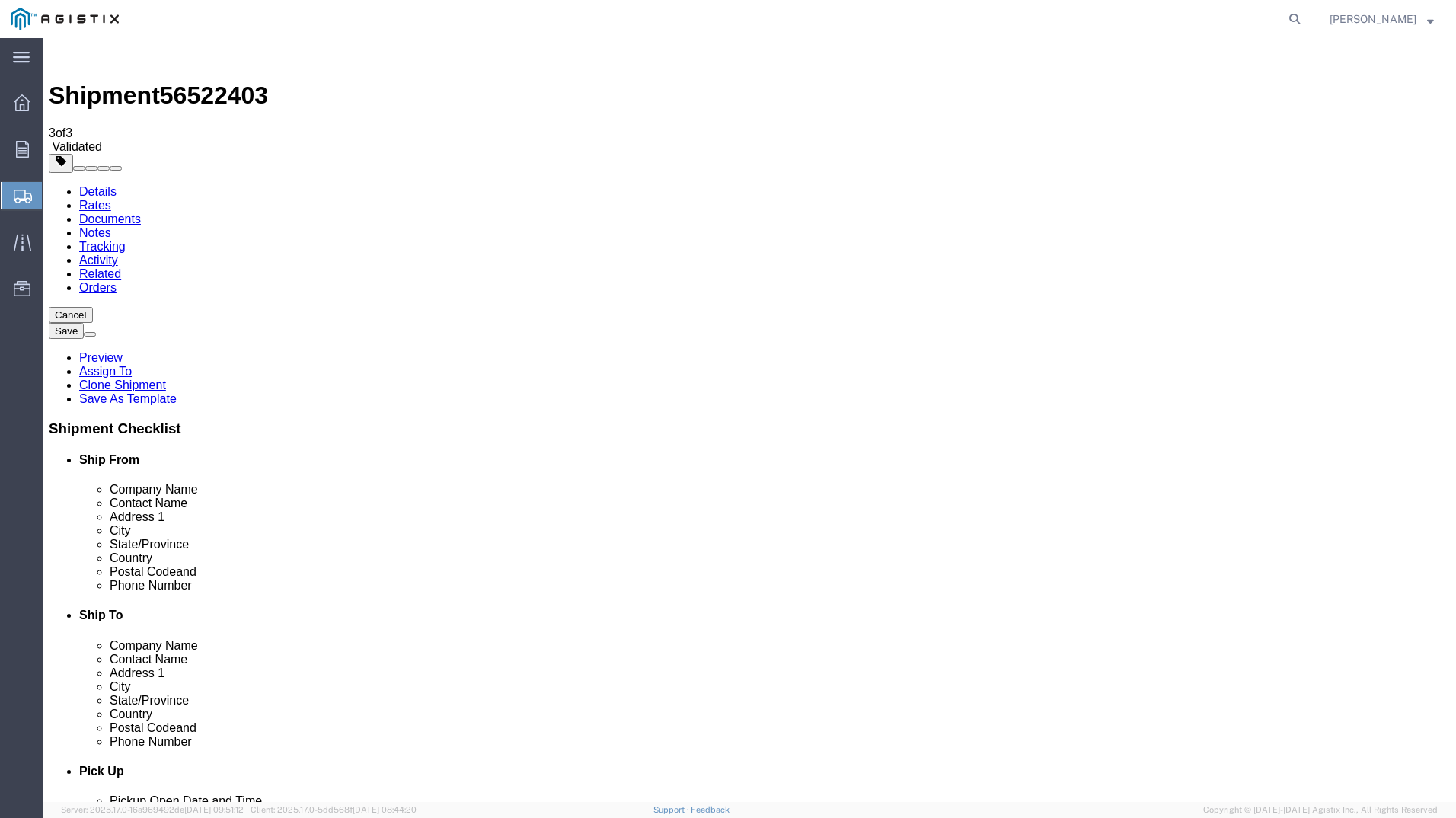
type input "[PERSON_NAME]"
type input "[GEOGRAPHIC_DATA]"
type input "94568"
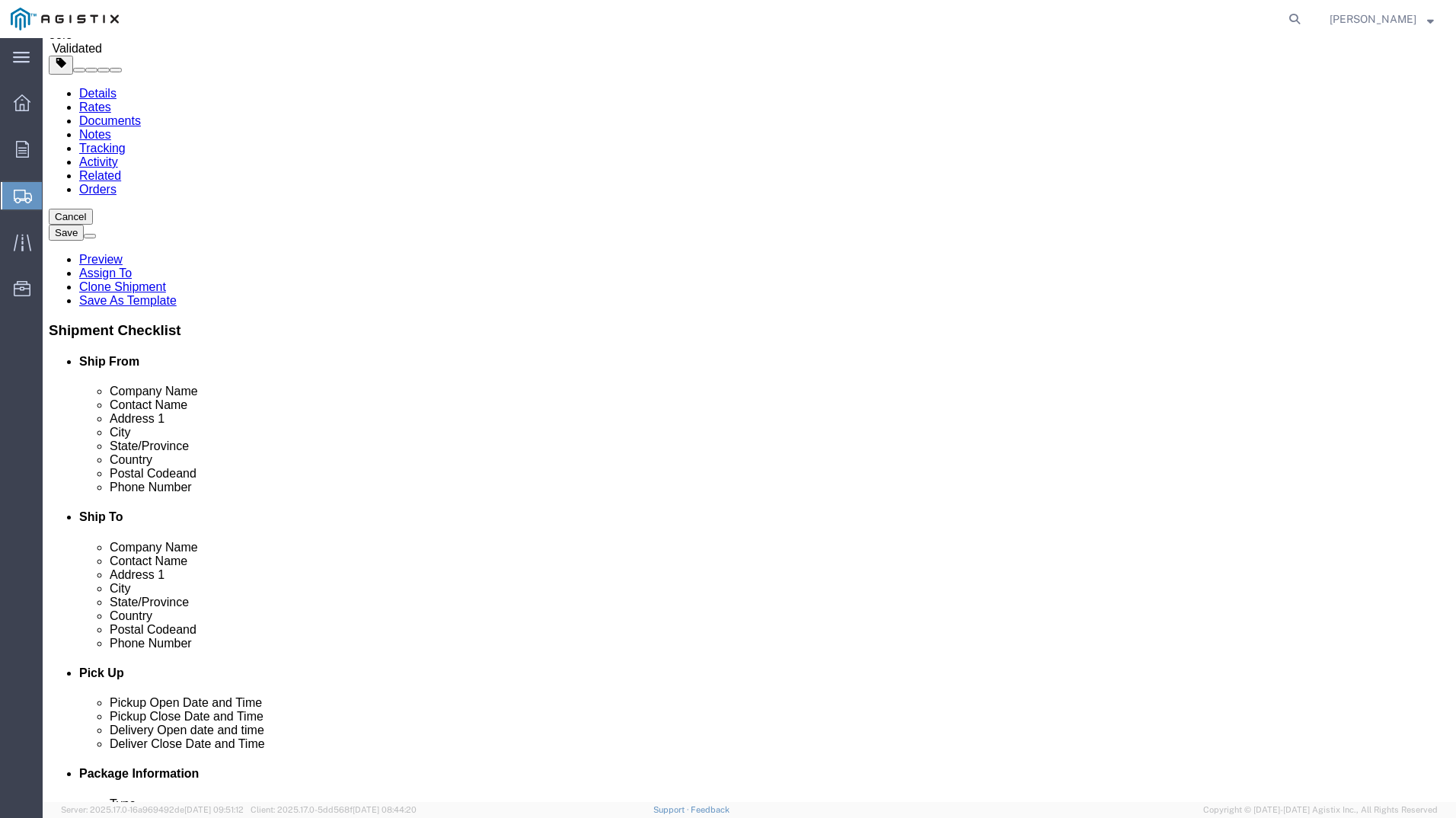
scroll to position [177, 0]
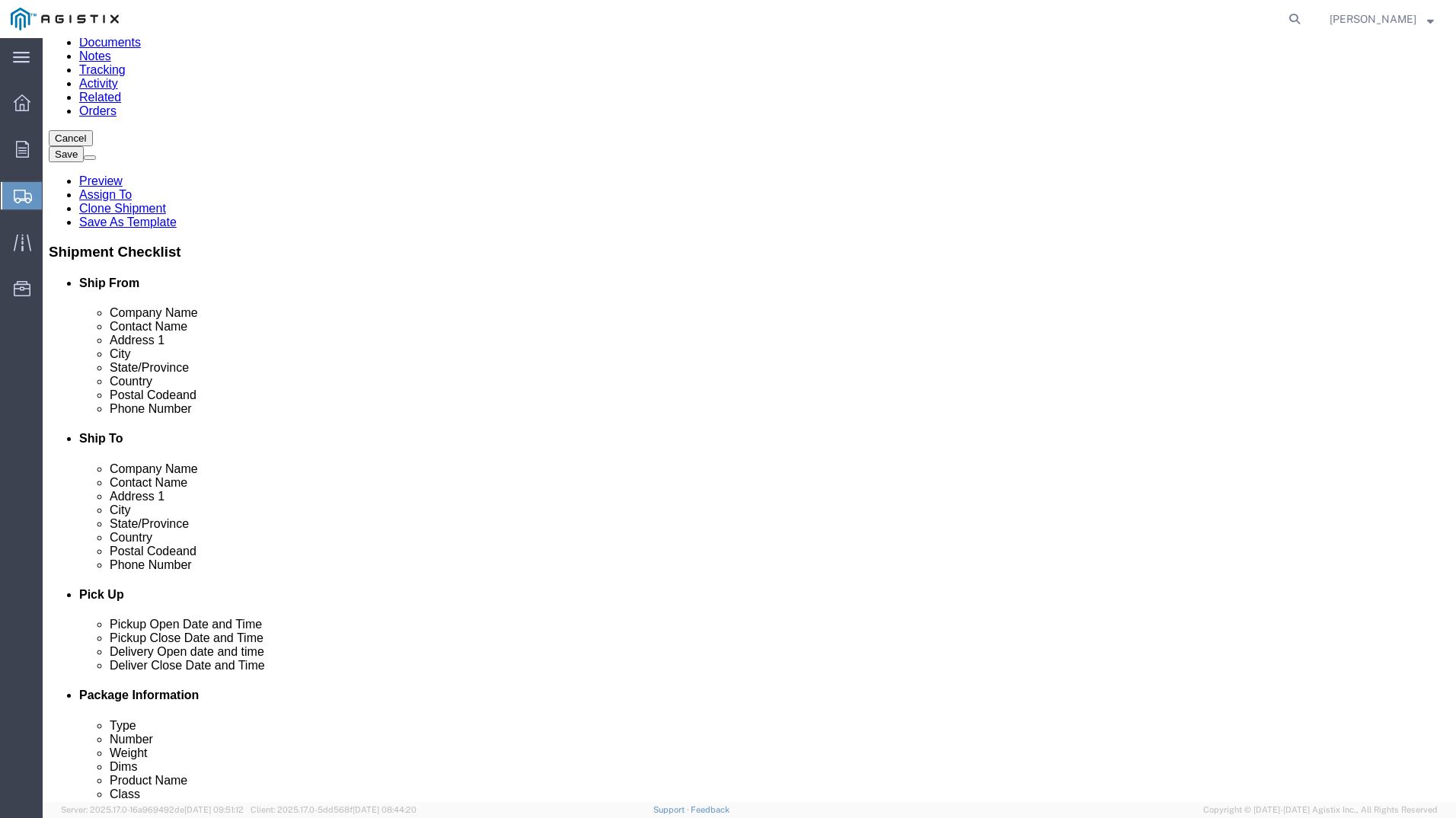
click button "Rate Shipment"
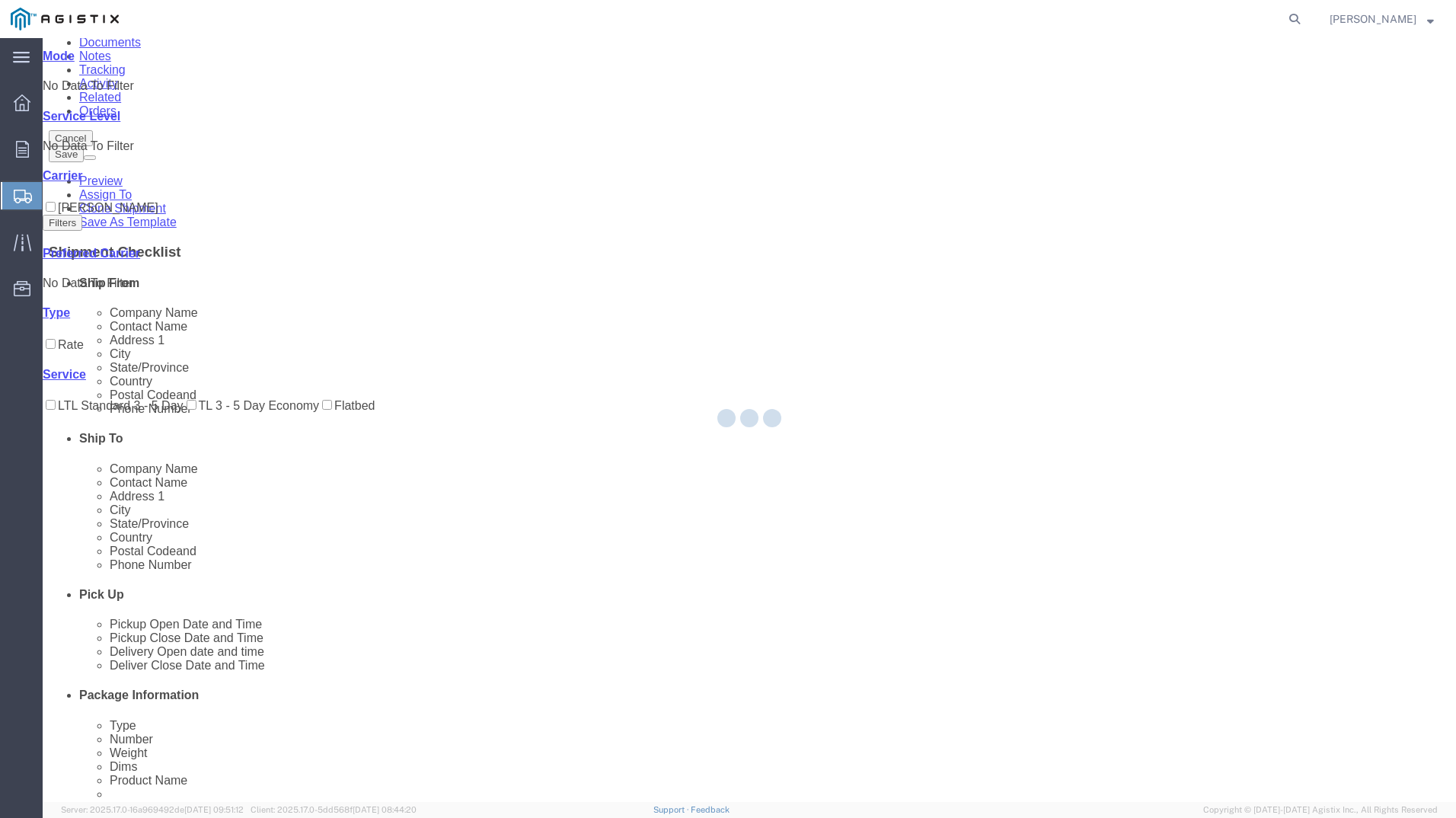
scroll to position [0, 0]
